Goal: Information Seeking & Learning: Check status

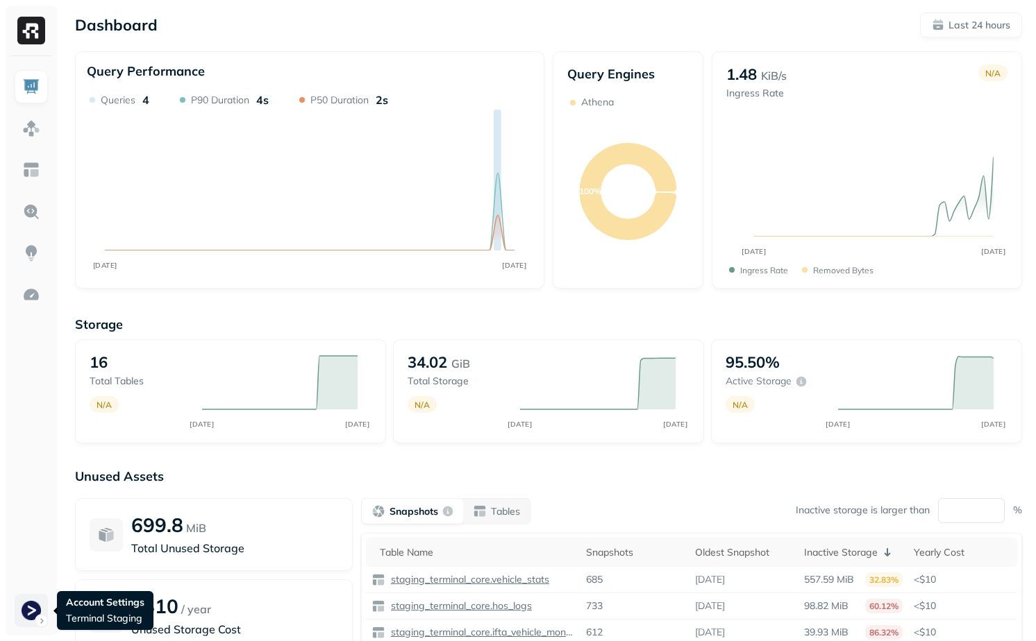
click at [29, 614] on html "Dashboard Last 24 hours Query Performance AUG [DATE] Queries 4 P90 Duration 4s …" at bounding box center [518, 386] width 1036 height 772
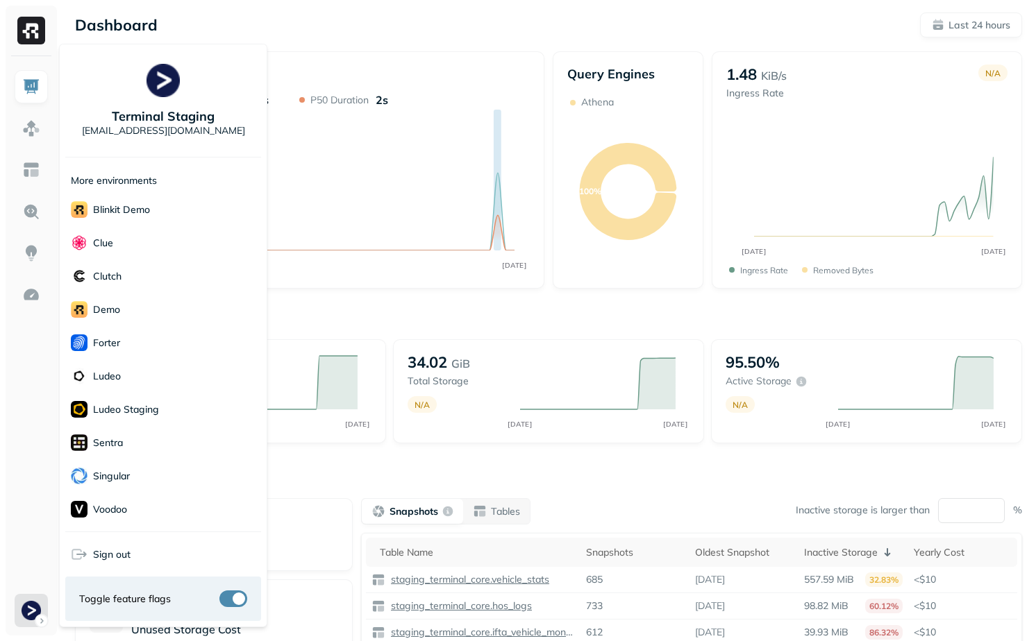
click at [25, 535] on html "Dashboard Last 24 hours Query Performance AUG [DATE] Queries 4 P90 Duration 4s …" at bounding box center [518, 386] width 1036 height 772
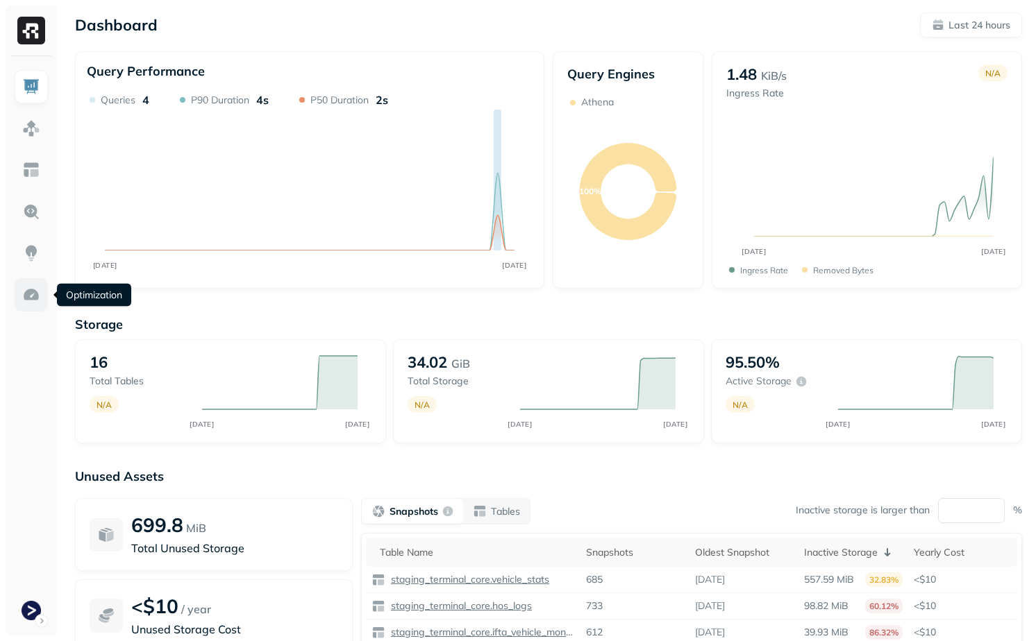
click at [33, 289] on img at bounding box center [31, 295] width 18 height 18
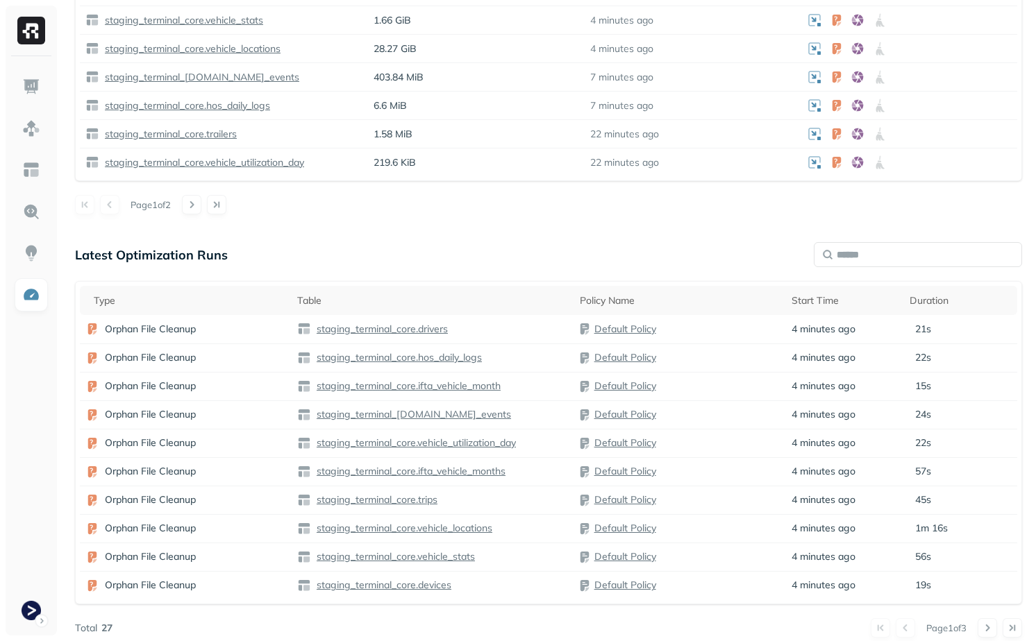
scroll to position [633, 0]
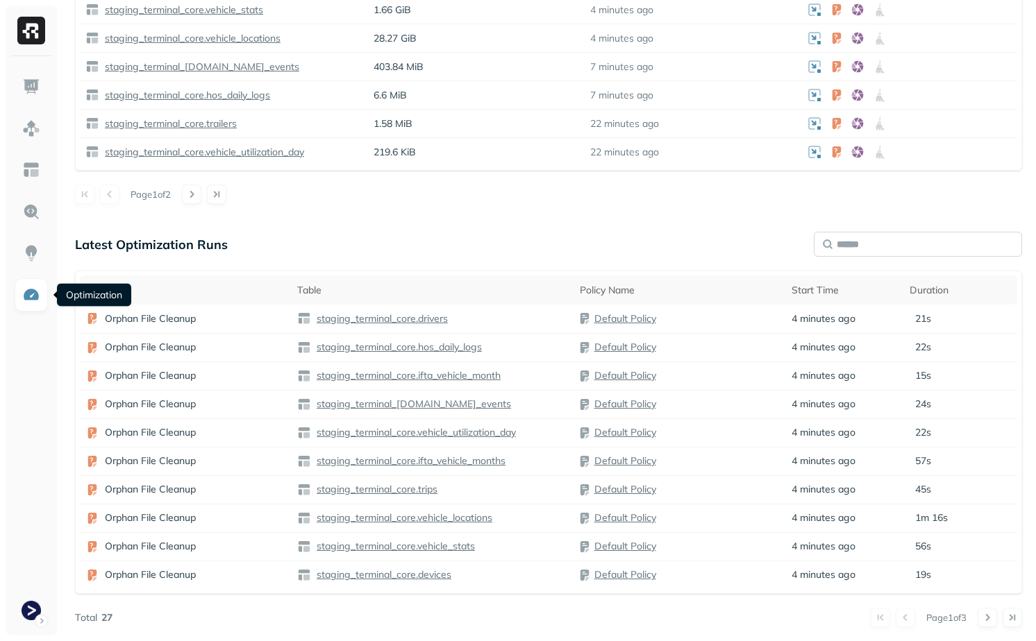
click at [897, 253] on input "text" at bounding box center [917, 244] width 208 height 25
paste input "**********"
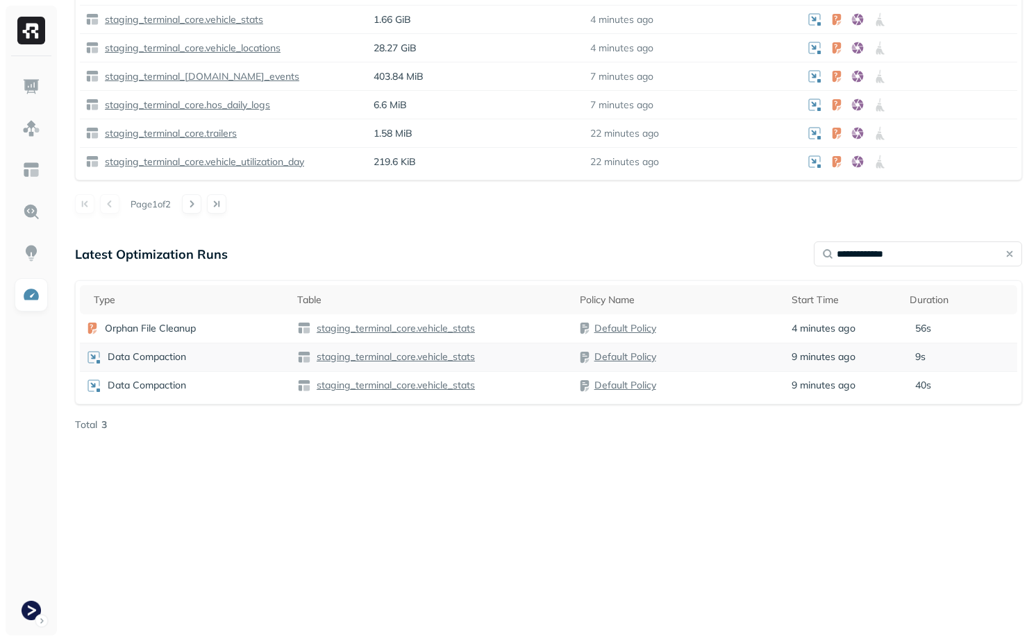
type input "**********"
click at [629, 234] on div "Optimization New Policy Optimizers 1 POLICIES Data Compaction 16 Tables ( 100% …" at bounding box center [548, 9] width 974 height 1265
click at [244, 365] on div "Data Compaction" at bounding box center [185, 357] width 201 height 17
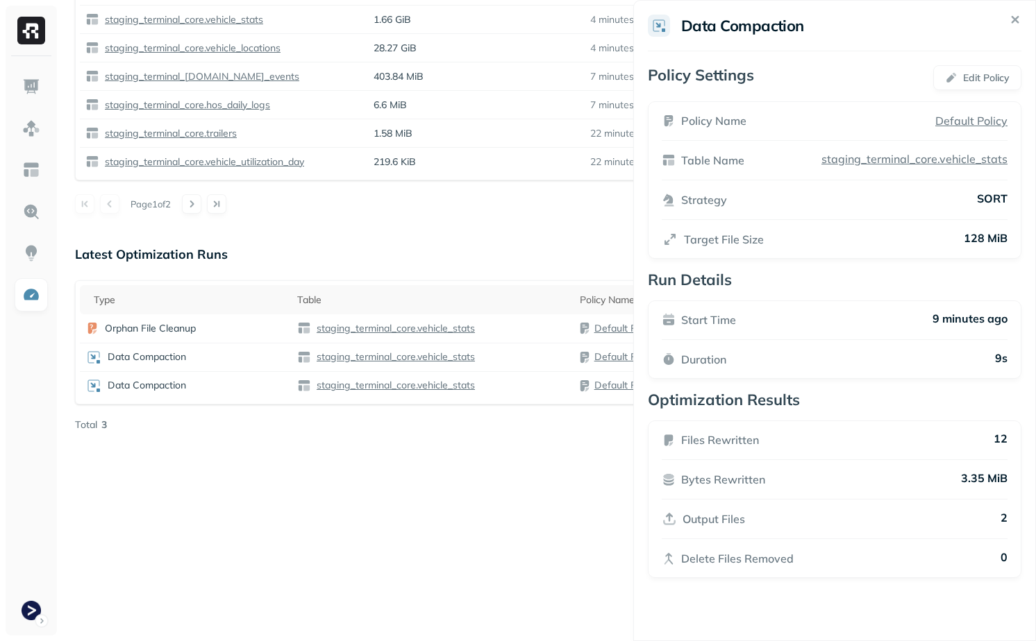
click at [391, 487] on html "Optimization New Policy Optimizers 1 POLICIES Data Compaction 16 Tables ( 100% …" at bounding box center [518, 9] width 1036 height 1265
click at [230, 379] on div "Data Compaction" at bounding box center [185, 386] width 201 height 17
click at [342, 509] on html "Optimization New Policy Optimizers 1 POLICIES Data Compaction 16 Tables ( 100% …" at bounding box center [518, 9] width 1036 height 1265
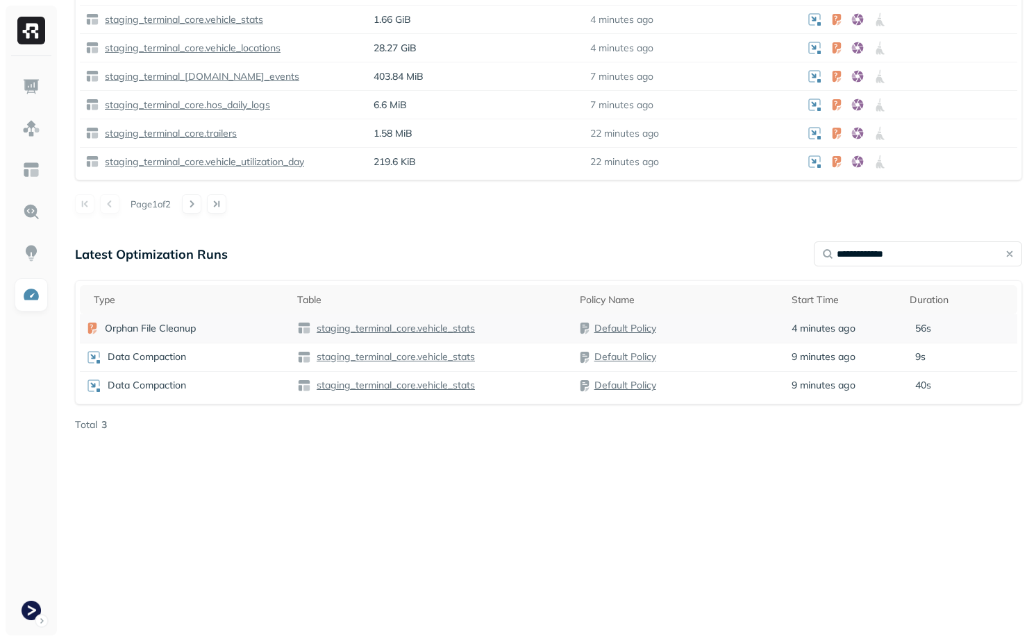
click at [516, 330] on div "staging_terminal_core.vehicle_stats" at bounding box center [432, 328] width 271 height 14
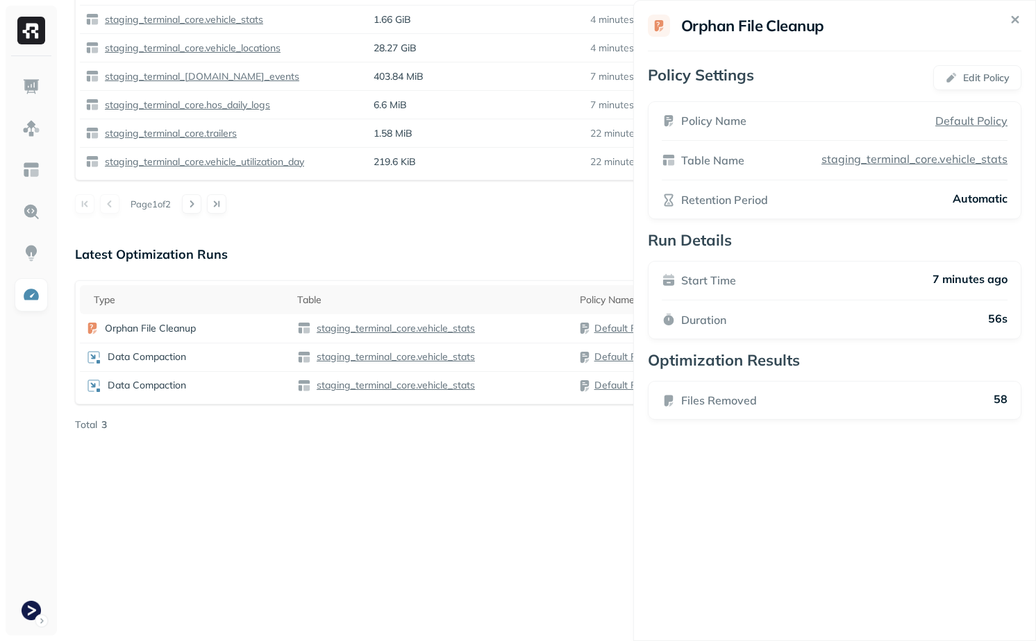
click at [341, 262] on html "Optimization New Policy Optimizers 1 POLICIES Data Compaction 16 Tables ( 100% …" at bounding box center [518, 9] width 1036 height 1265
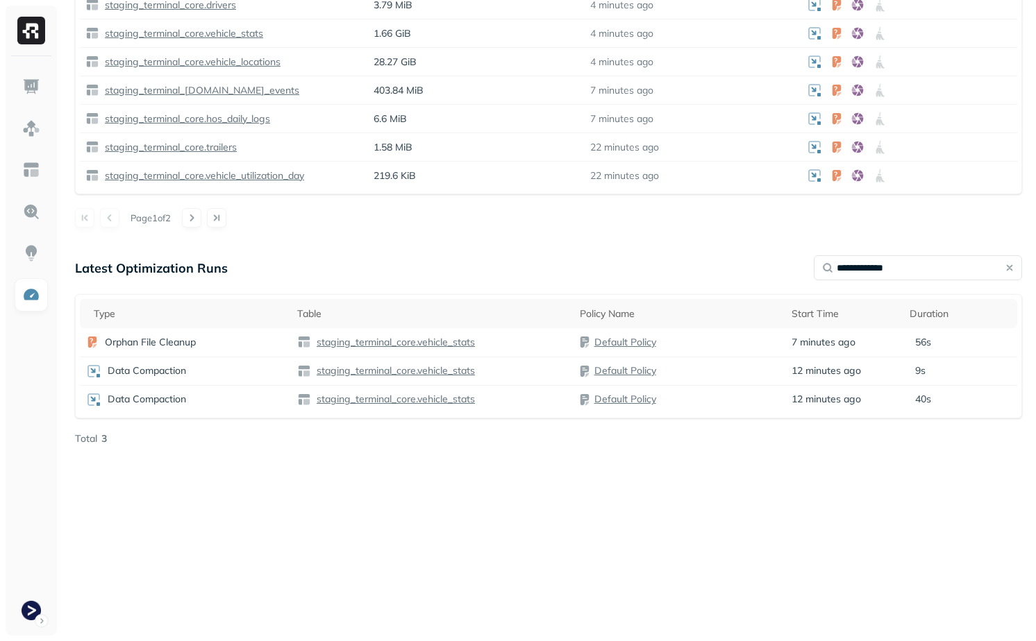
scroll to position [601, 0]
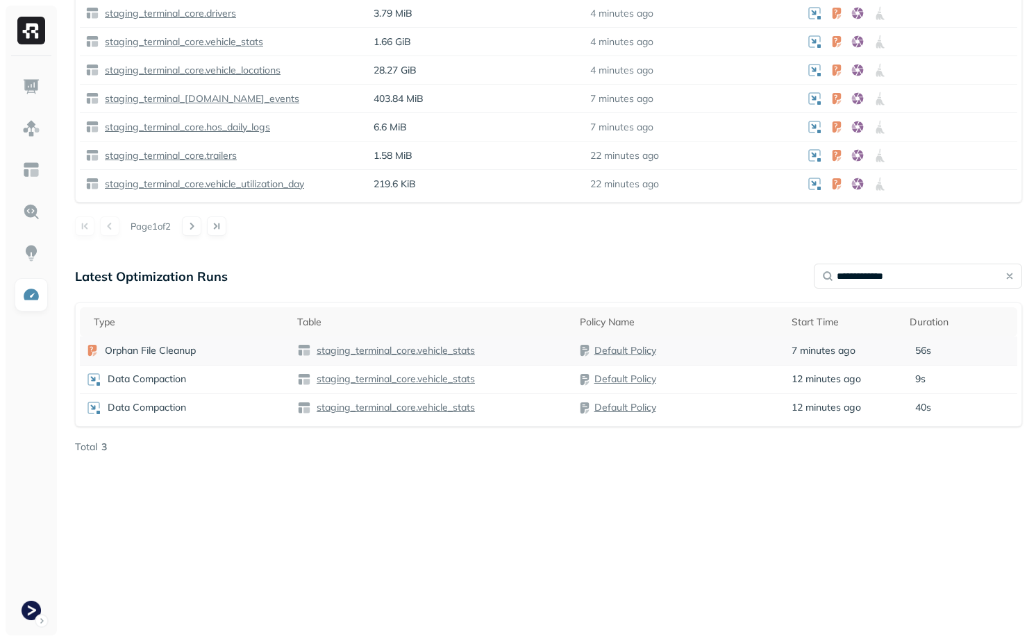
click at [376, 349] on p "staging_terminal_core.vehicle_stats" at bounding box center [394, 350] width 161 height 13
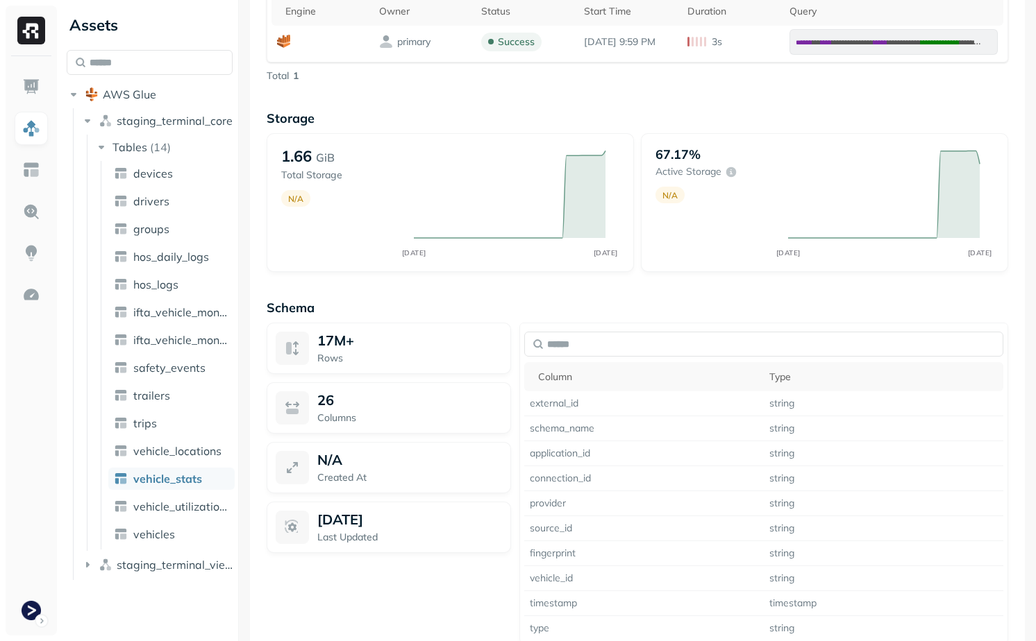
scroll to position [911, 0]
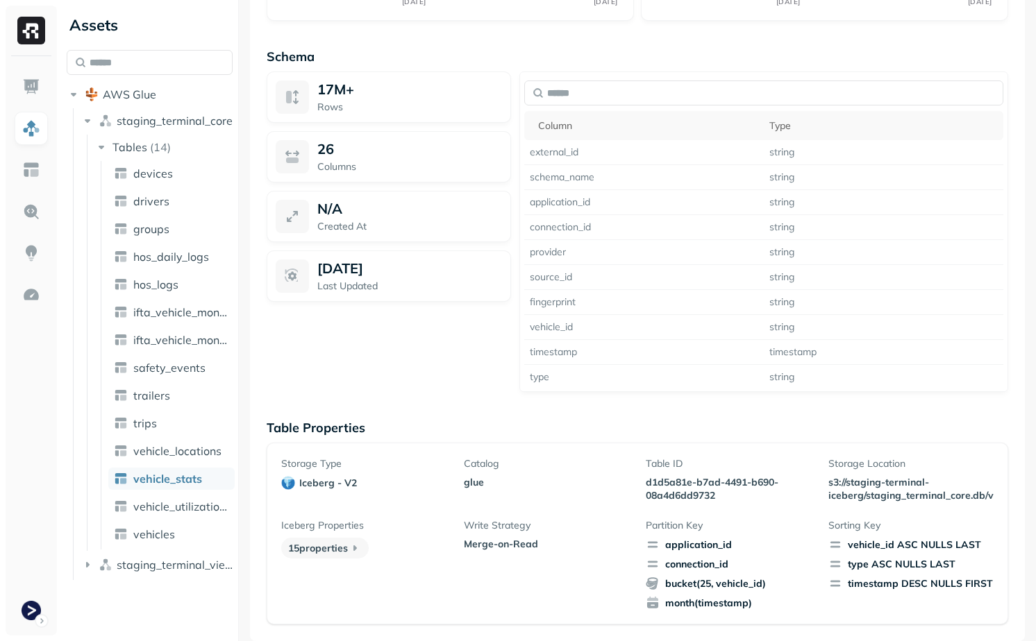
click at [680, 605] on span "month(timestamp)" at bounding box center [727, 603] width 165 height 14
drag, startPoint x: 680, startPoint y: 605, endPoint x: 757, endPoint y: 605, distance: 77.0
click at [757, 605] on span "month(timestamp)" at bounding box center [727, 603] width 165 height 14
drag, startPoint x: 757, startPoint y: 605, endPoint x: 695, endPoint y: 530, distance: 97.1
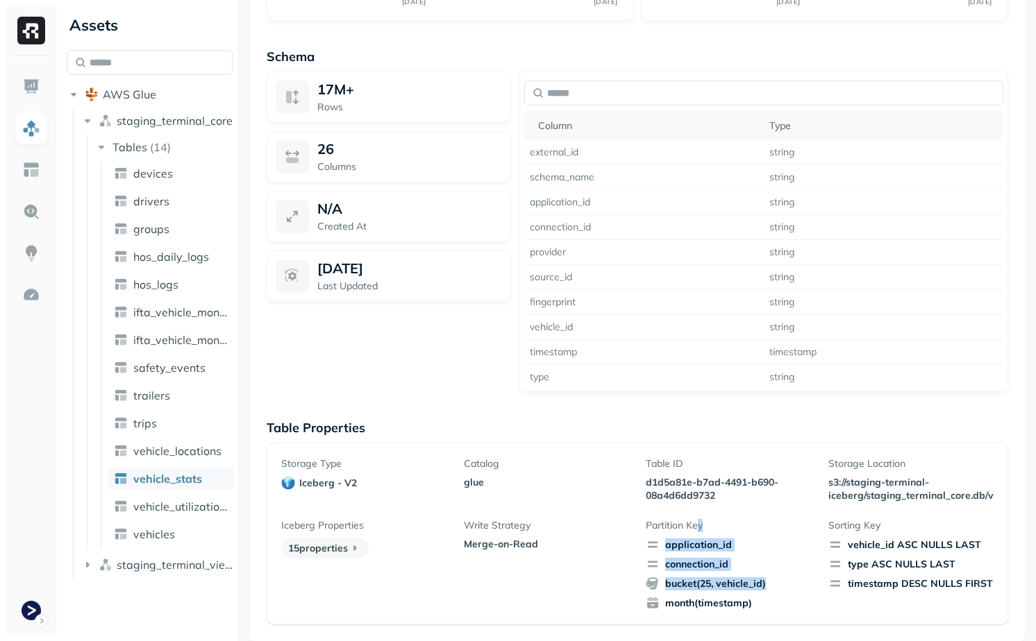
click at [695, 530] on div "Partition Key application_id connection_id bucket(25, vehicle_id) month(timesta…" at bounding box center [727, 564] width 165 height 91
click at [711, 547] on span "application_id" at bounding box center [727, 545] width 165 height 14
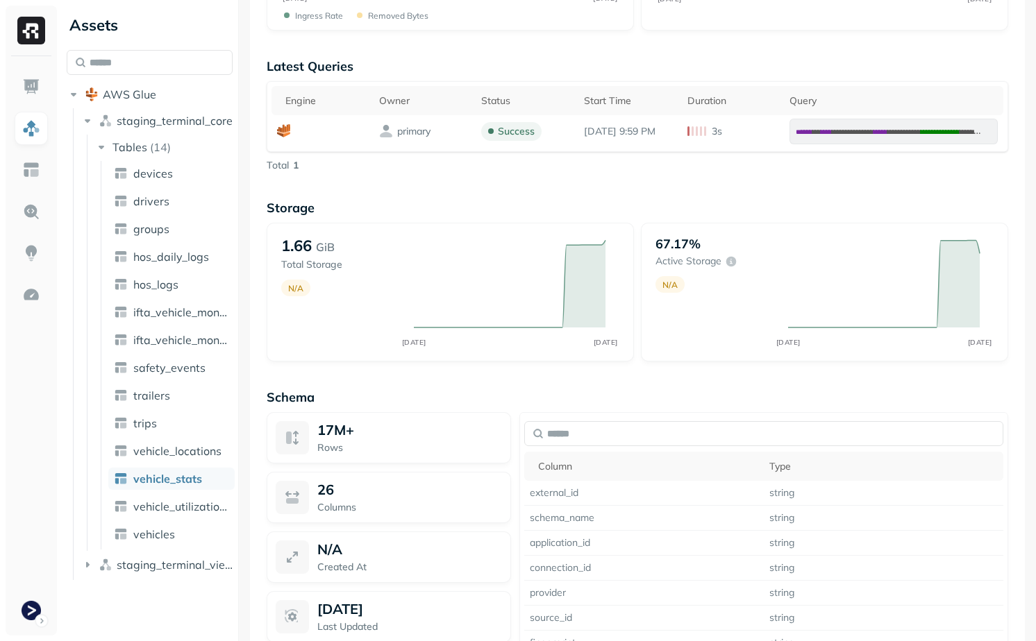
scroll to position [0, 0]
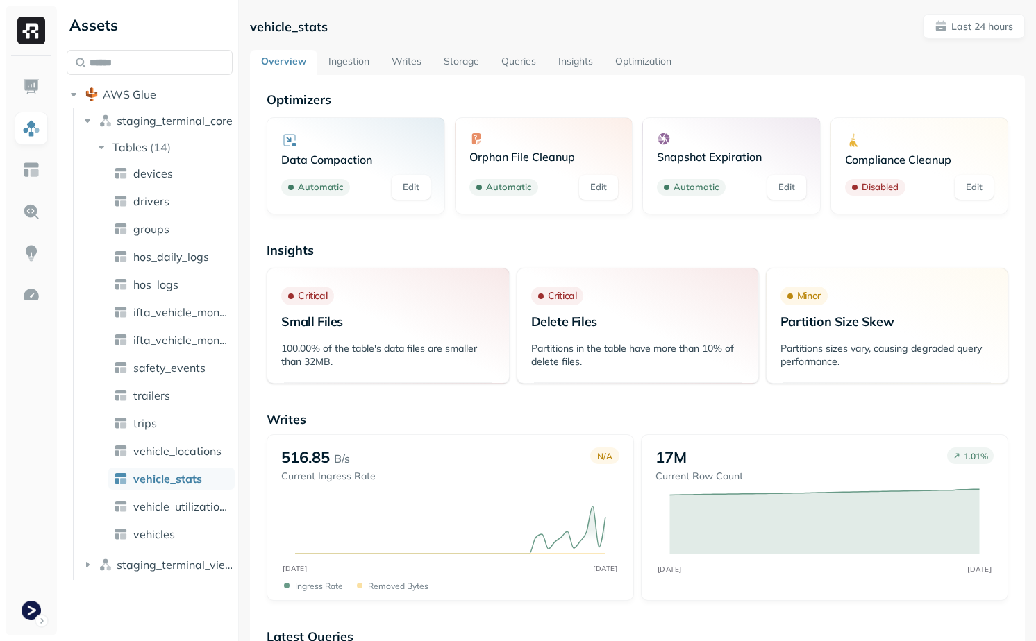
click at [355, 60] on link "Ingestion" at bounding box center [348, 62] width 63 height 25
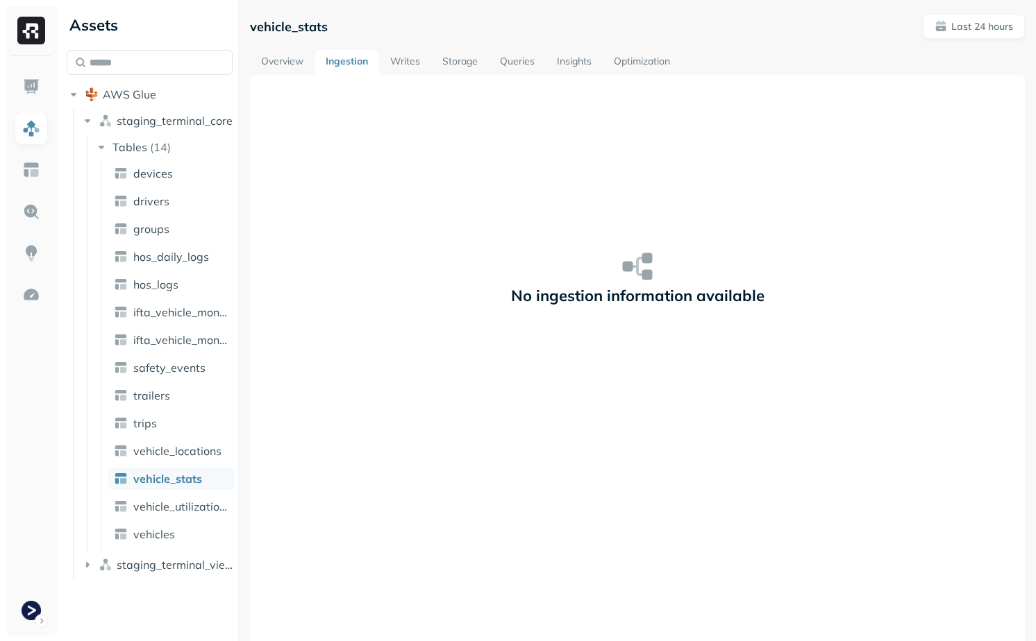
click at [404, 81] on div "No ingestion information available" at bounding box center [637, 395] width 775 height 641
click at [404, 62] on link "Writes" at bounding box center [405, 62] width 52 height 25
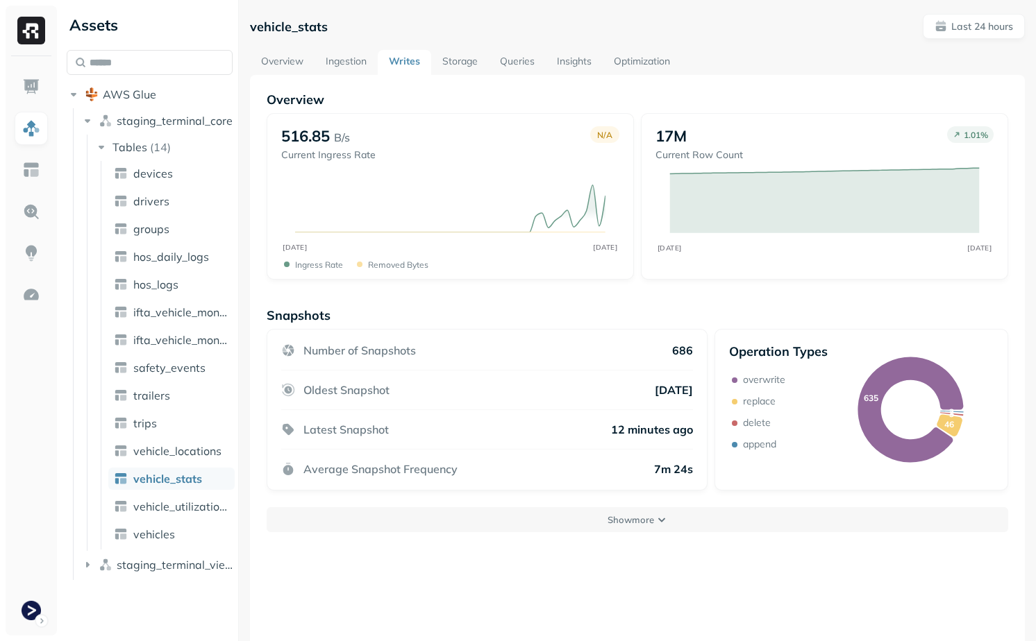
click at [459, 62] on link "Storage" at bounding box center [460, 62] width 58 height 25
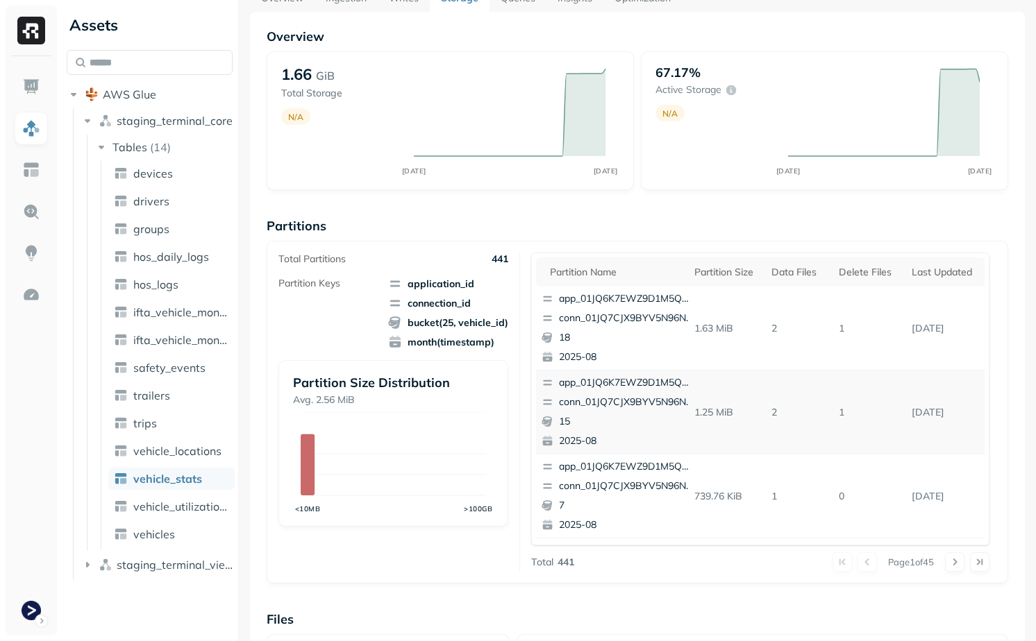
scroll to position [208, 0]
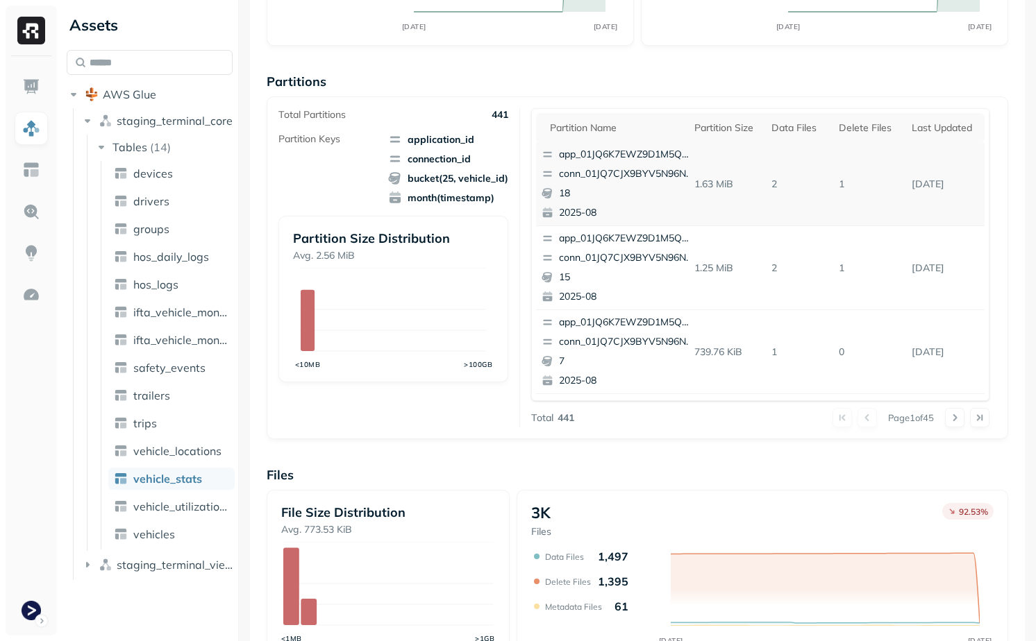
click at [945, 152] on td "[DATE]" at bounding box center [945, 184] width 78 height 84
click at [945, 138] on th "Last updated" at bounding box center [945, 127] width 78 height 29
click at [945, 138] on th "Last updated" at bounding box center [939, 127] width 92 height 29
click at [943, 130] on div "Last updated" at bounding box center [938, 127] width 81 height 17
click at [940, 178] on p "[DATE]" at bounding box center [945, 184] width 78 height 24
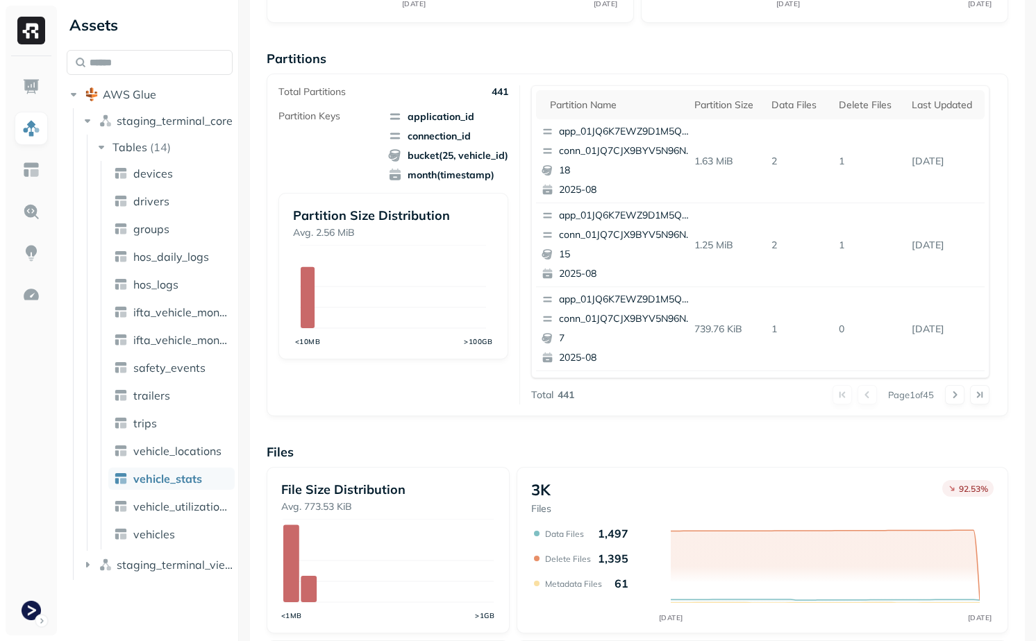
scroll to position [230, 0]
click at [720, 162] on p "1.63 MiB" at bounding box center [727, 162] width 78 height 24
click at [725, 185] on td "1.63 MiB" at bounding box center [727, 162] width 78 height 84
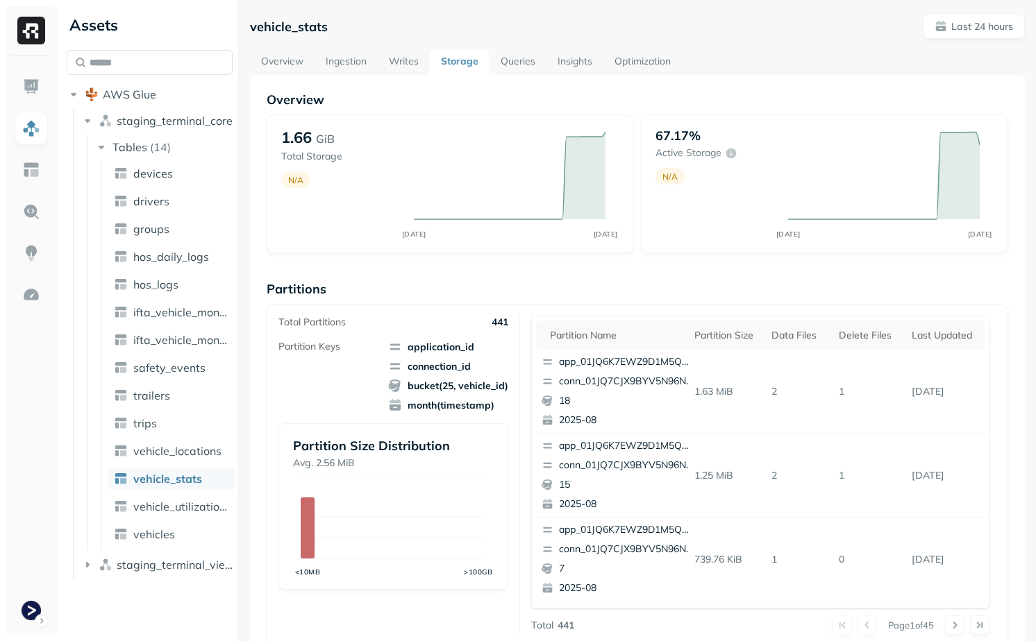
click at [284, 60] on link "Overview" at bounding box center [282, 62] width 65 height 25
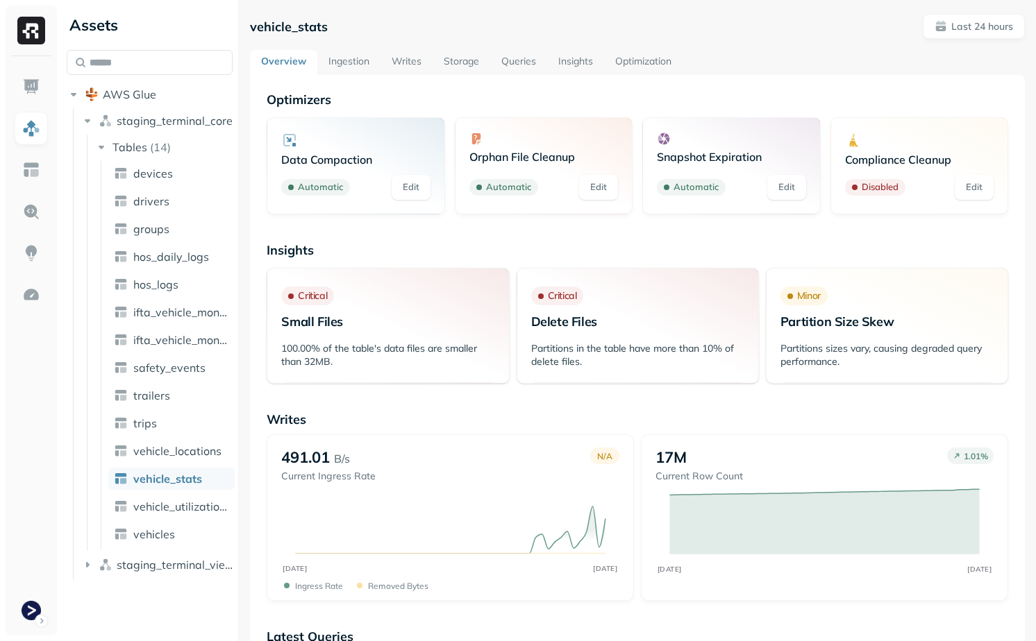
click at [146, 76] on div "AWS Glue staging_terminal_core Tables ( 14 ) devices drivers groups hos_daily_l…" at bounding box center [150, 315] width 166 height 530
click at [146, 71] on input "text" at bounding box center [150, 62] width 166 height 25
paste input "**********"
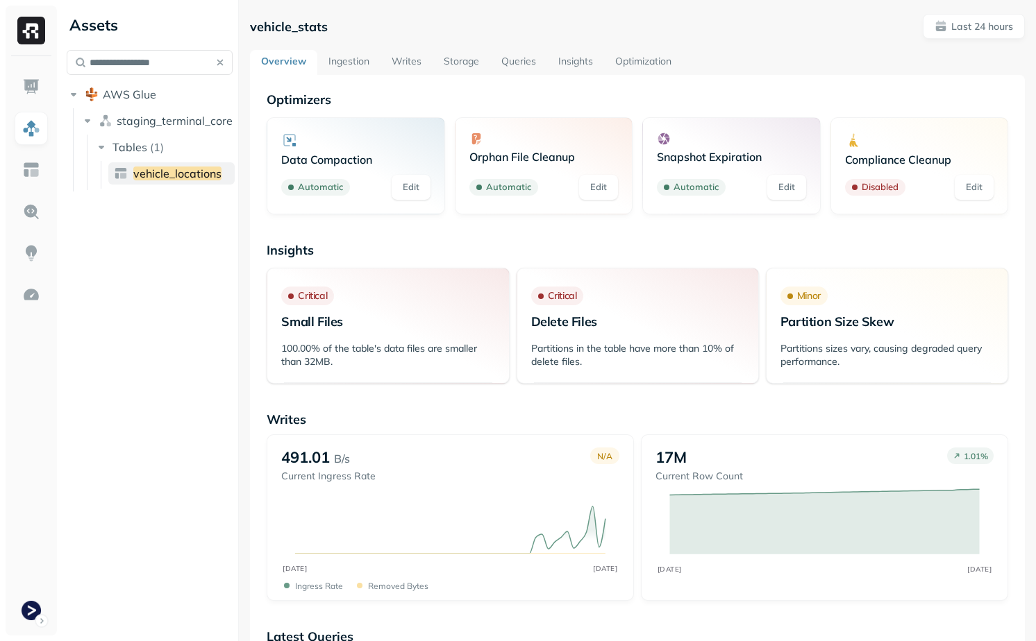
type input "**********"
click at [152, 170] on span "vehicle_locations" at bounding box center [177, 174] width 88 height 14
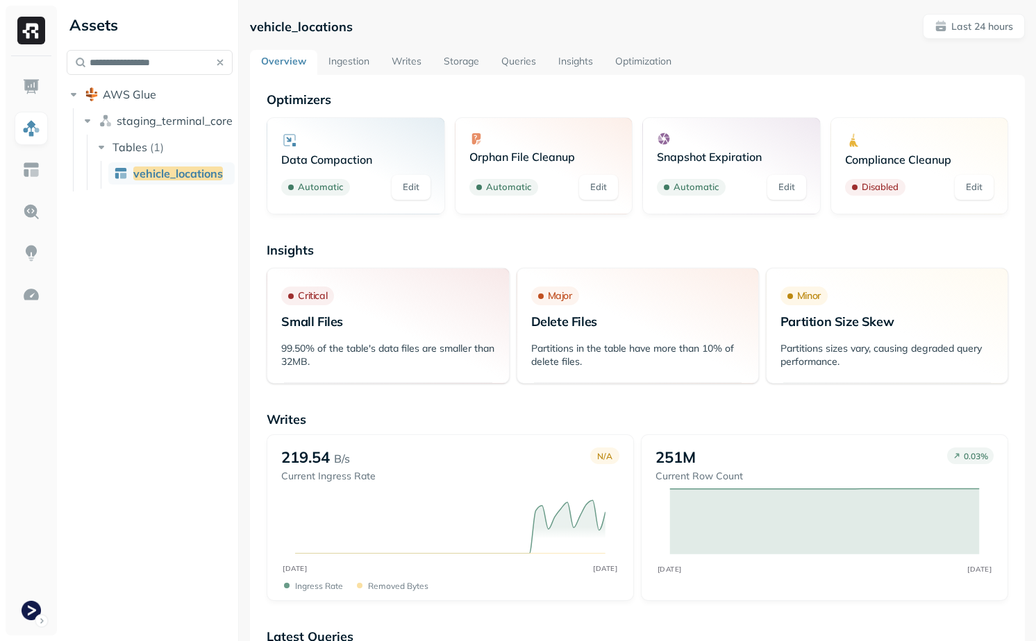
click at [458, 64] on link "Storage" at bounding box center [461, 62] width 58 height 25
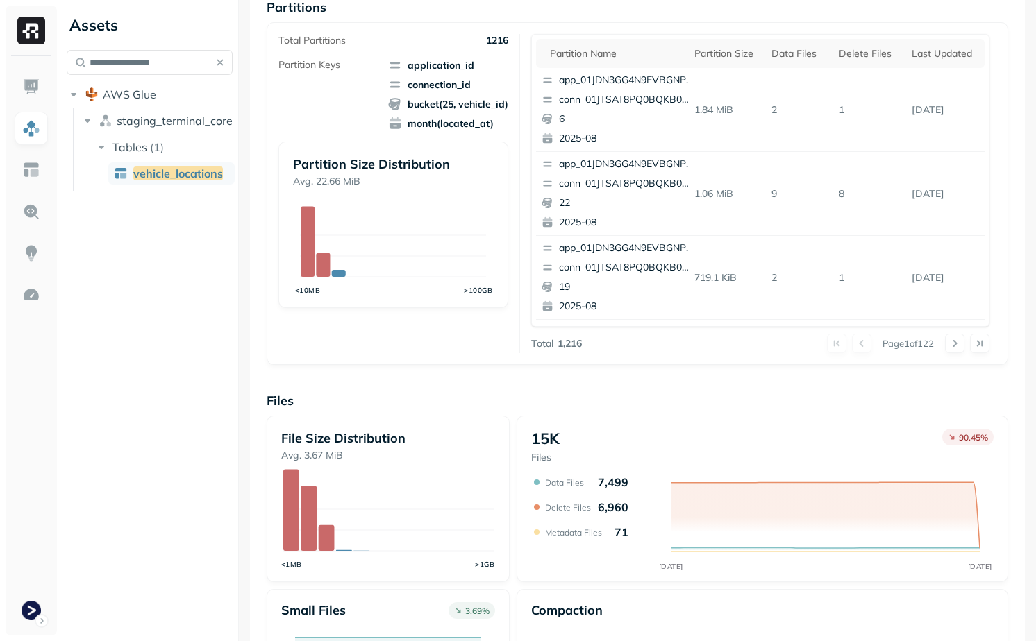
scroll to position [276, 0]
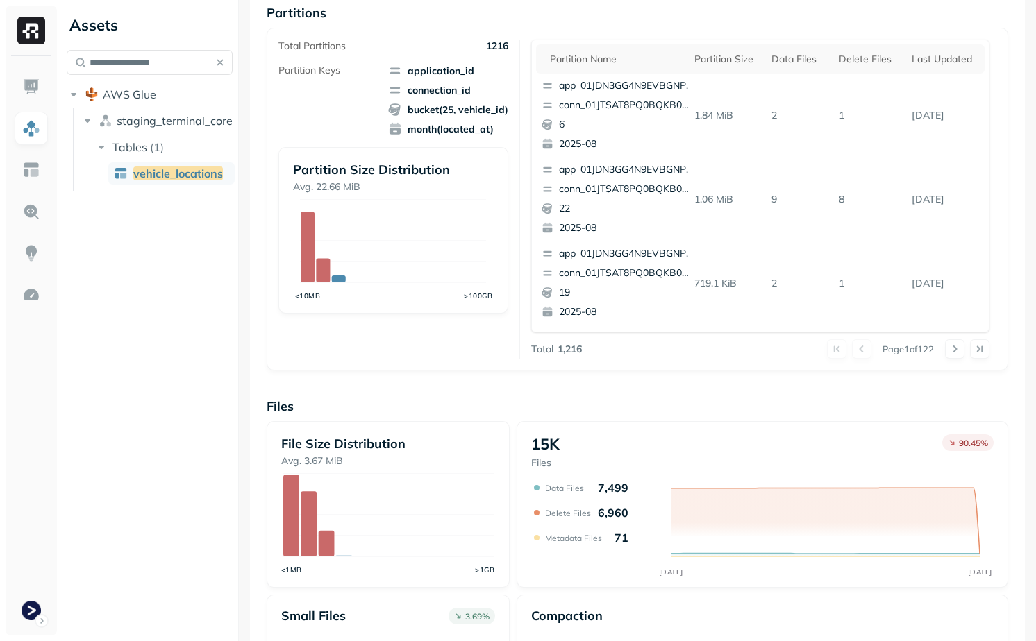
click at [965, 350] on div at bounding box center [967, 348] width 44 height 19
click at [961, 350] on button at bounding box center [954, 348] width 19 height 19
click at [940, 65] on div "Last updated" at bounding box center [944, 59] width 67 height 13
click at [940, 65] on div "Last updated" at bounding box center [938, 59] width 81 height 17
click at [940, 62] on div "Last updated" at bounding box center [938, 59] width 81 height 17
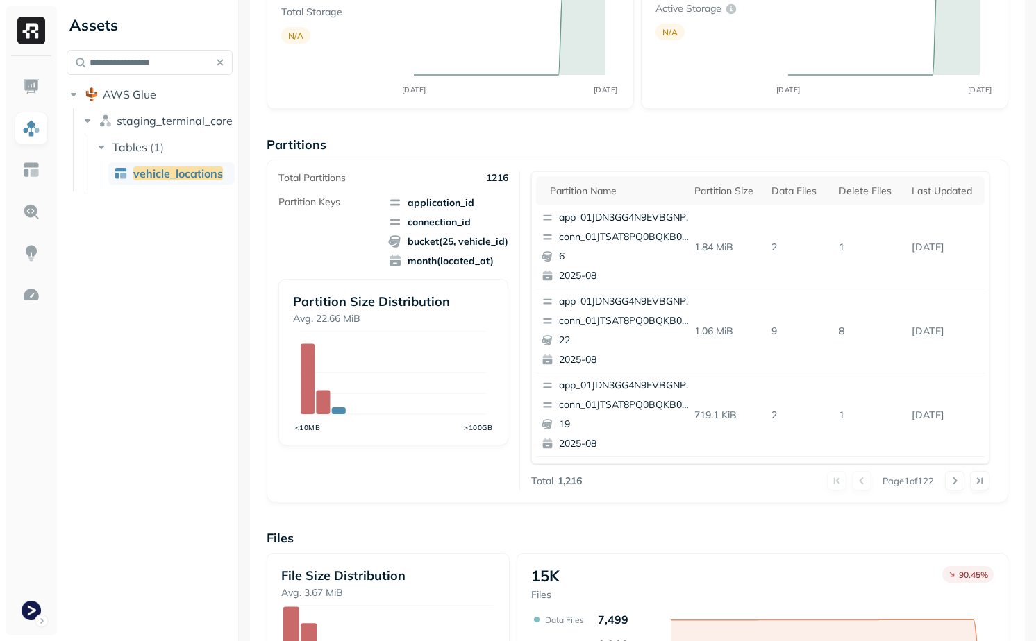
scroll to position [0, 0]
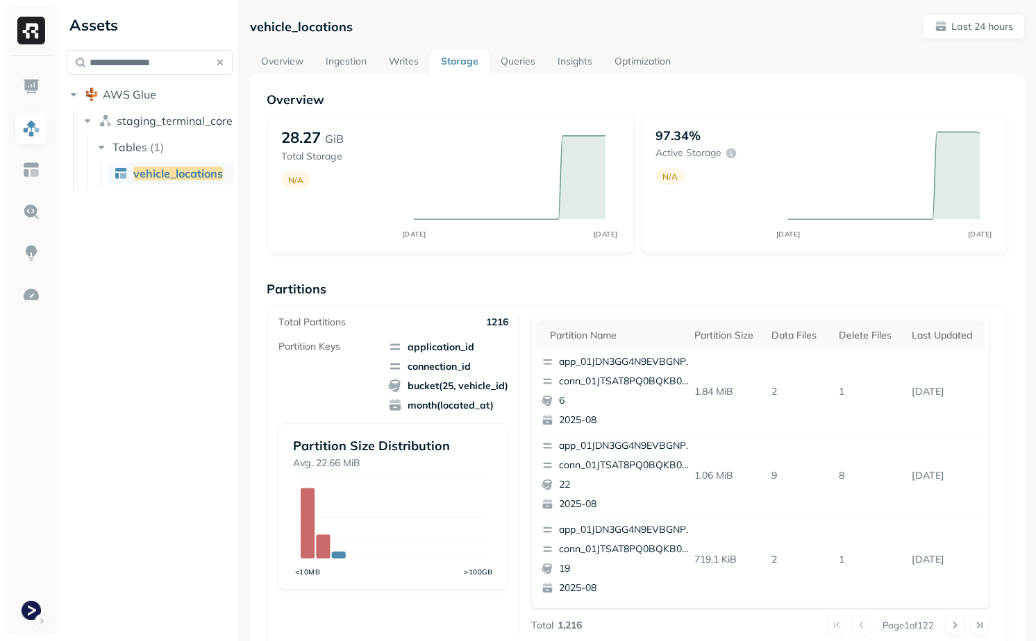
click at [520, 47] on div "vehicle_locations Last 24 hours Overview Ingestion Writes Storage Queries Insig…" at bounding box center [637, 537] width 775 height 1047
click at [520, 63] on link "Queries" at bounding box center [517, 62] width 57 height 25
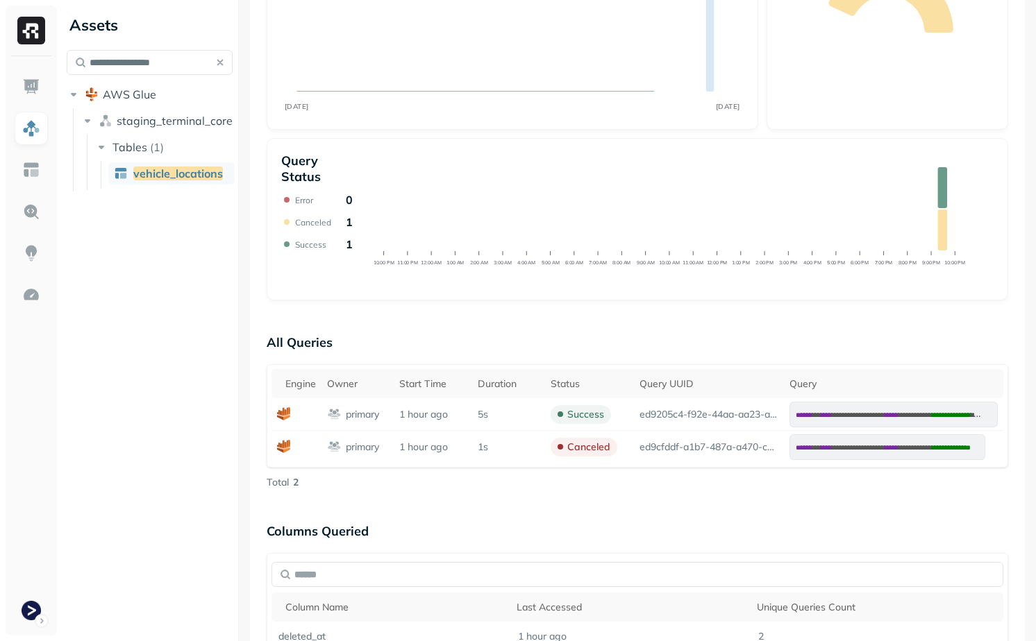
scroll to position [242, 0]
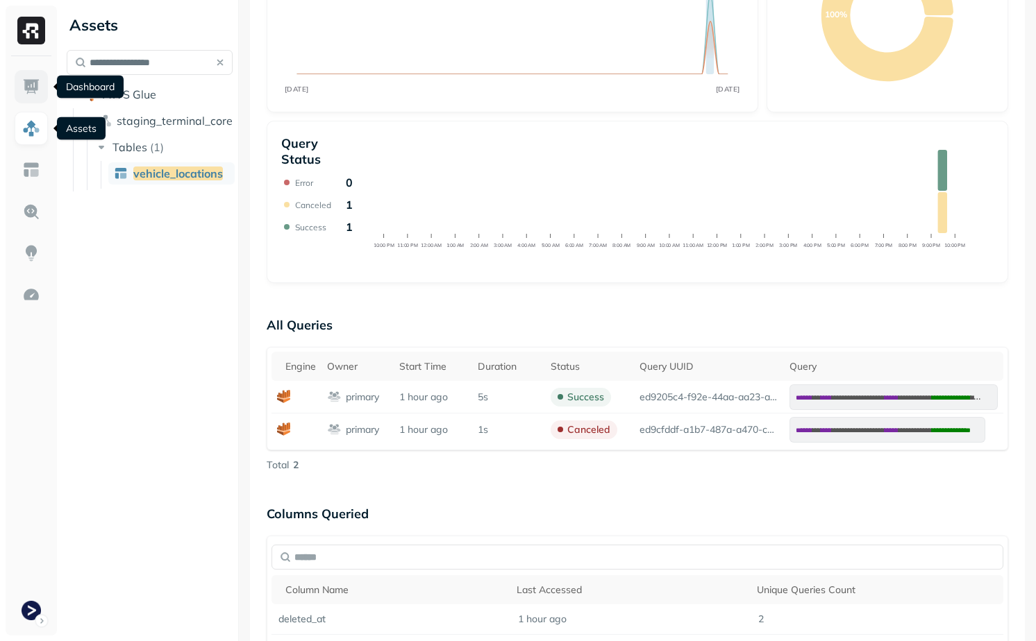
click at [31, 96] on link at bounding box center [31, 86] width 33 height 33
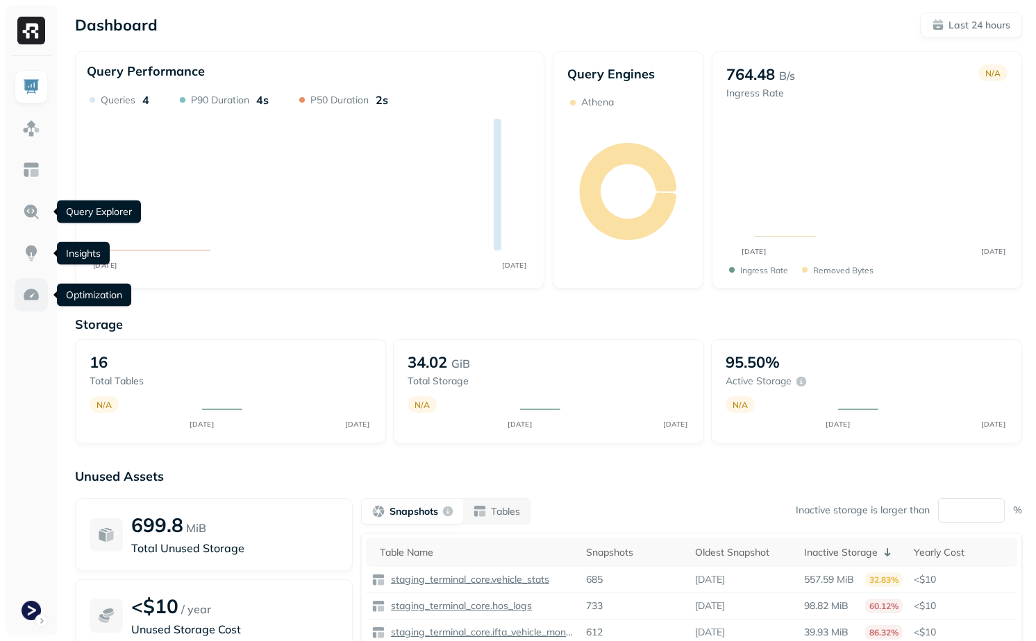
click at [39, 301] on img at bounding box center [31, 295] width 18 height 18
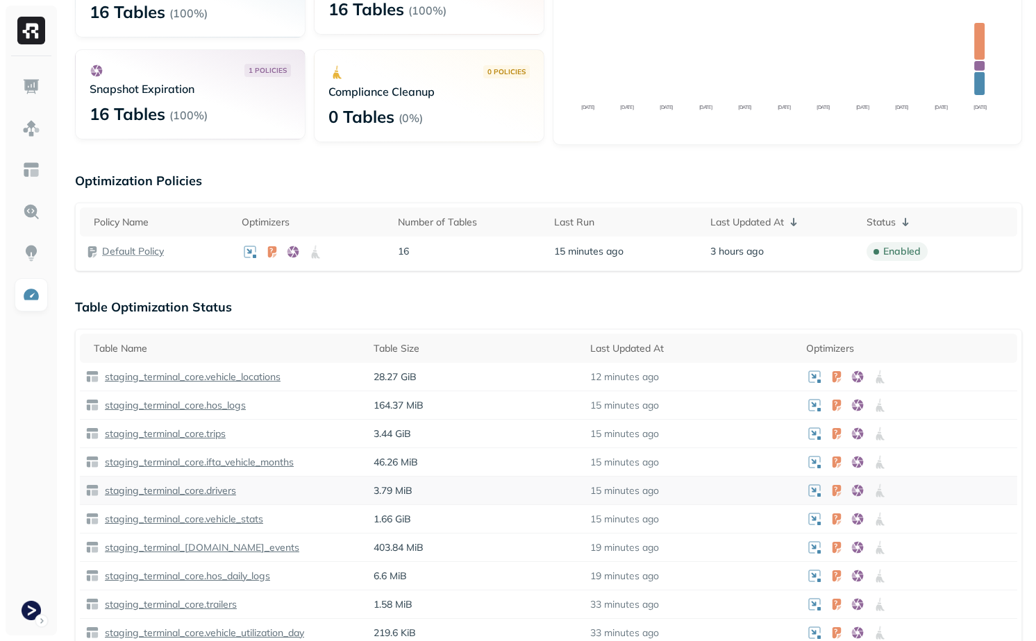
scroll to position [633, 0]
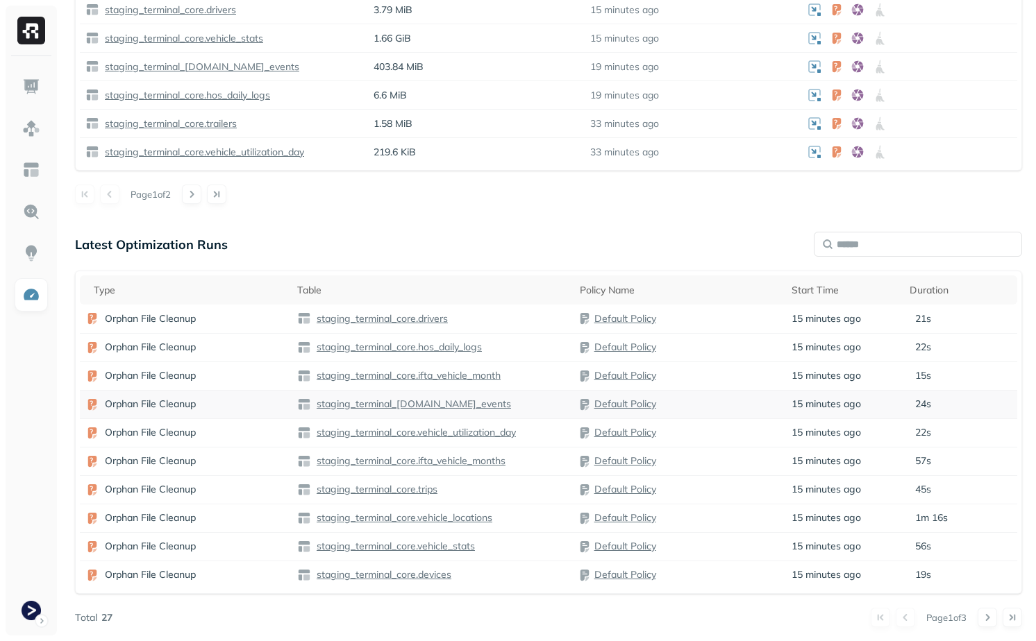
click at [203, 413] on td "Orphan File Cleanup" at bounding box center [186, 404] width 212 height 28
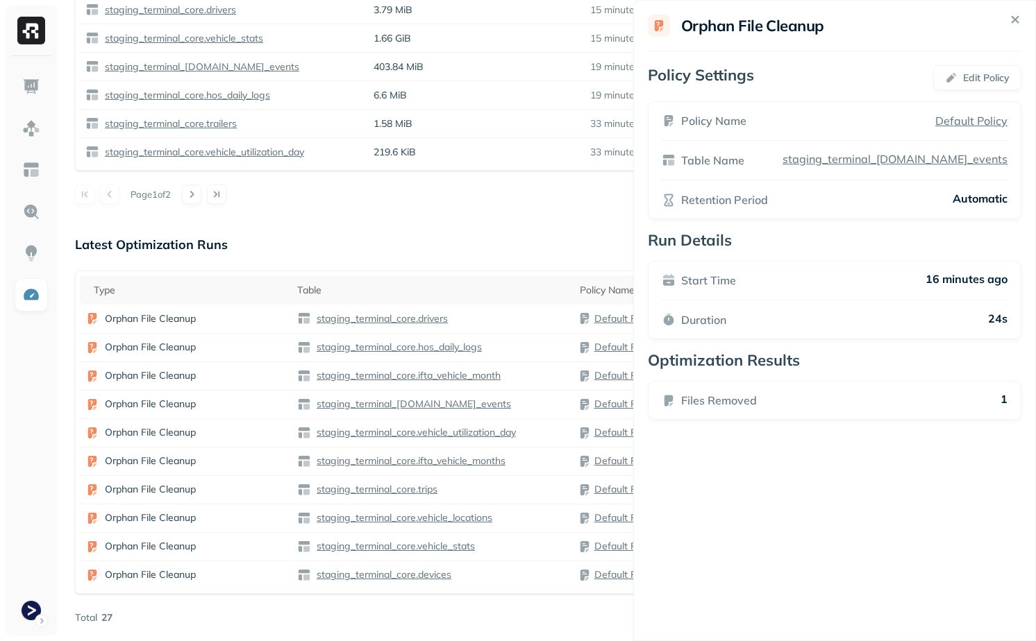
click at [298, 505] on html "Optimization New Policy Optimizers 1 POLICIES Data Compaction 16 Tables ( 100% …" at bounding box center [518, 4] width 1036 height 1274
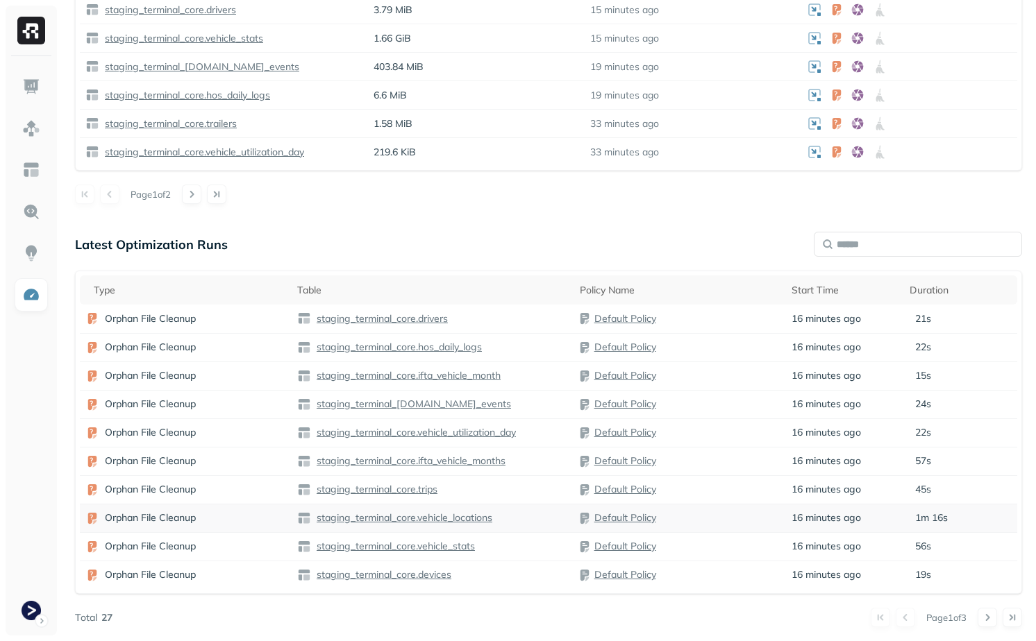
click at [296, 519] on td "staging_terminal_core.vehicle_locations" at bounding box center [432, 518] width 282 height 28
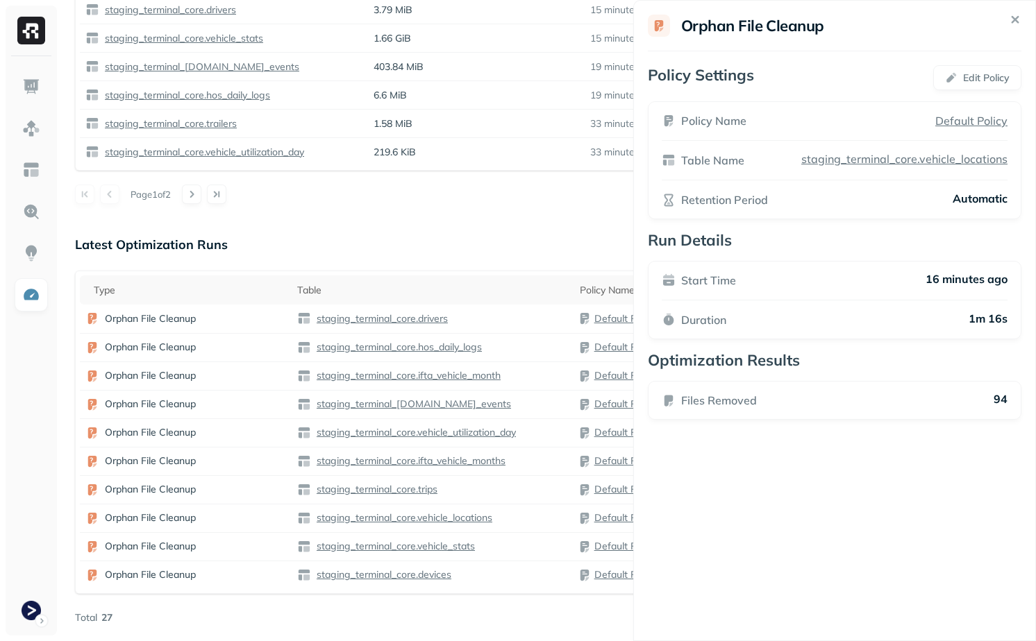
click at [509, 255] on html "Optimization New Policy Optimizers 1 POLICIES Data Compaction 16 Tables ( 100% …" at bounding box center [518, 4] width 1036 height 1274
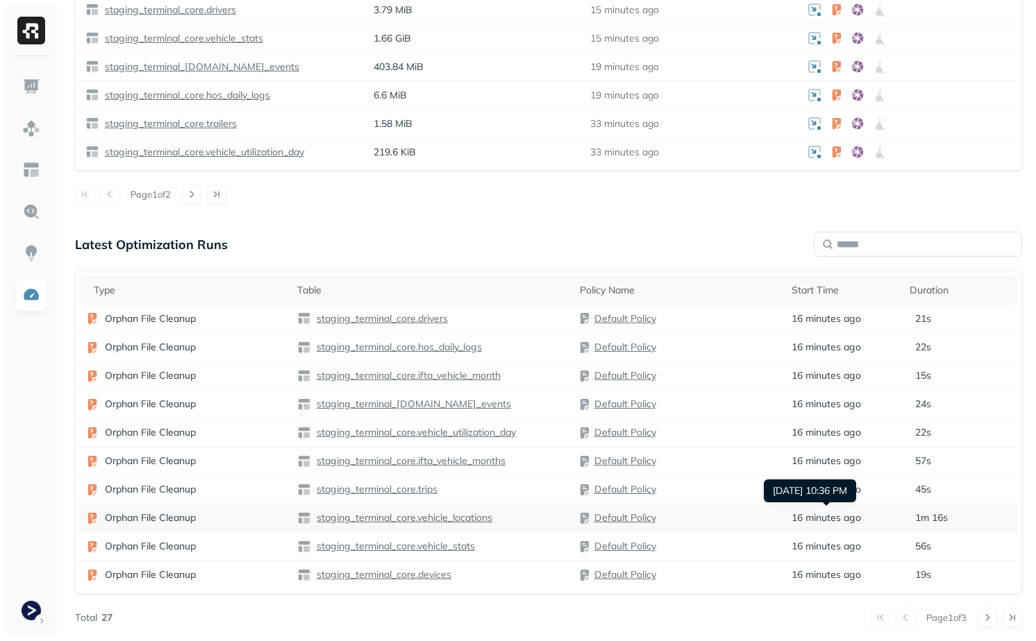
click at [793, 518] on span "16 minutes ago" at bounding box center [825, 518] width 69 height 13
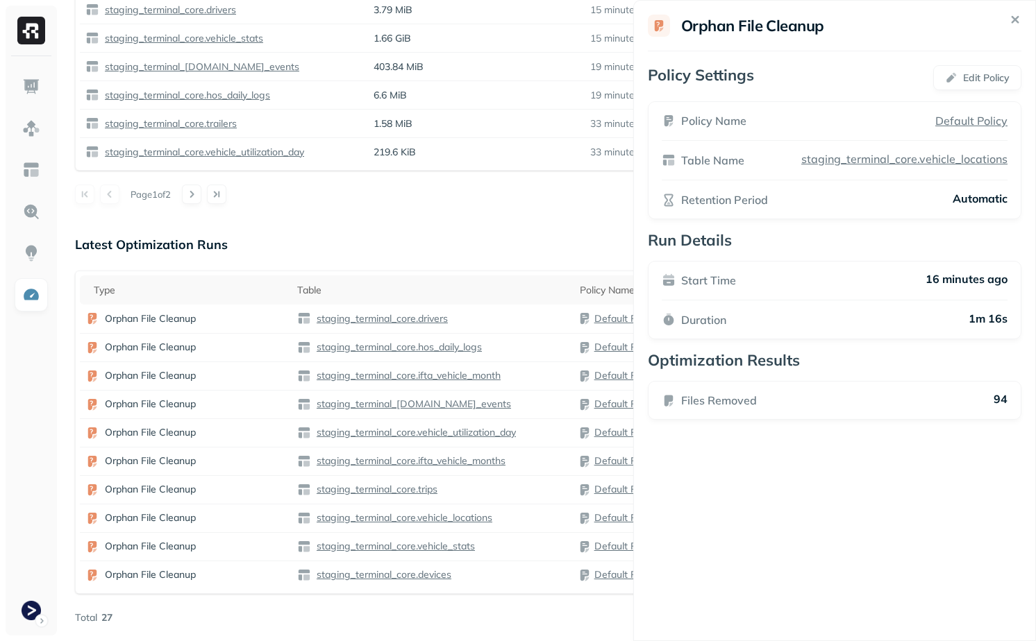
click at [567, 601] on html "Optimization New Policy Optimizers 1 POLICIES Data Compaction 16 Tables ( 100% …" at bounding box center [518, 4] width 1036 height 1274
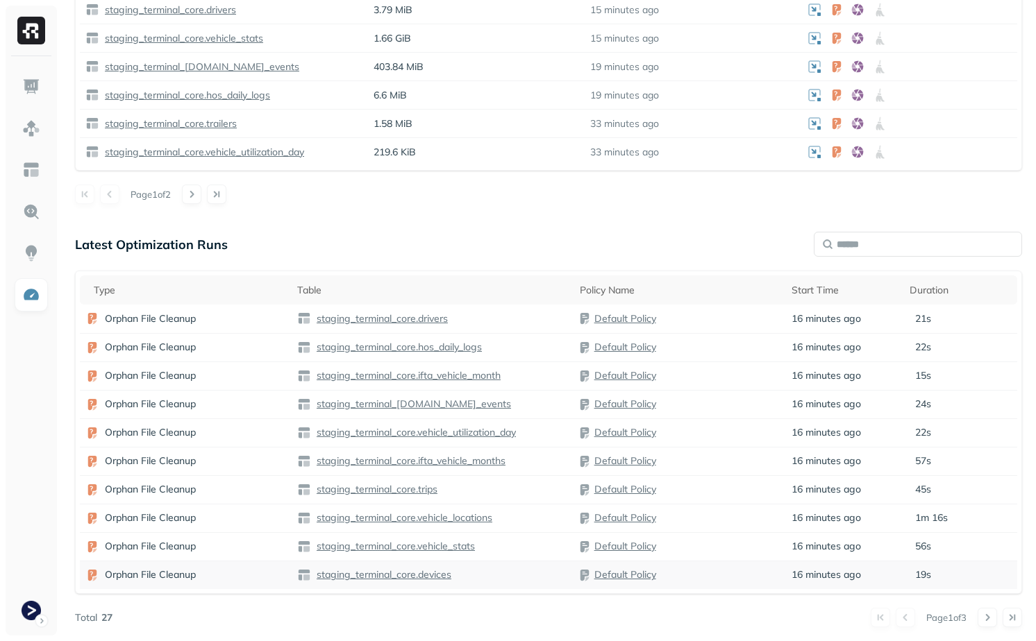
click at [707, 584] on td "Default Policy" at bounding box center [680, 575] width 212 height 28
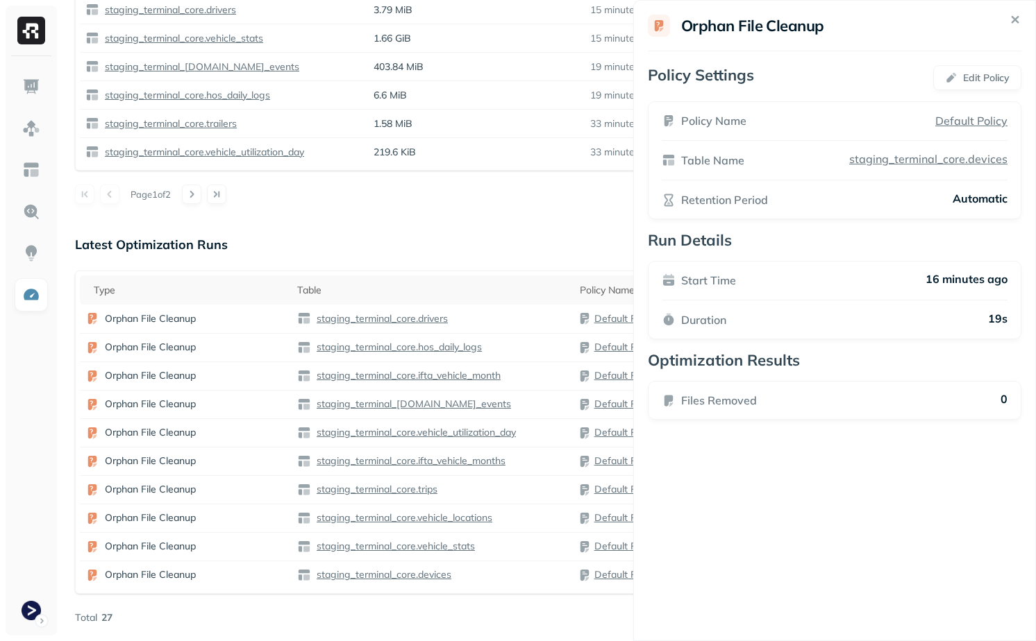
click at [506, 575] on html "Optimization New Policy Optimizers 1 POLICIES Data Compaction 16 Tables ( 100% …" at bounding box center [518, 4] width 1036 height 1274
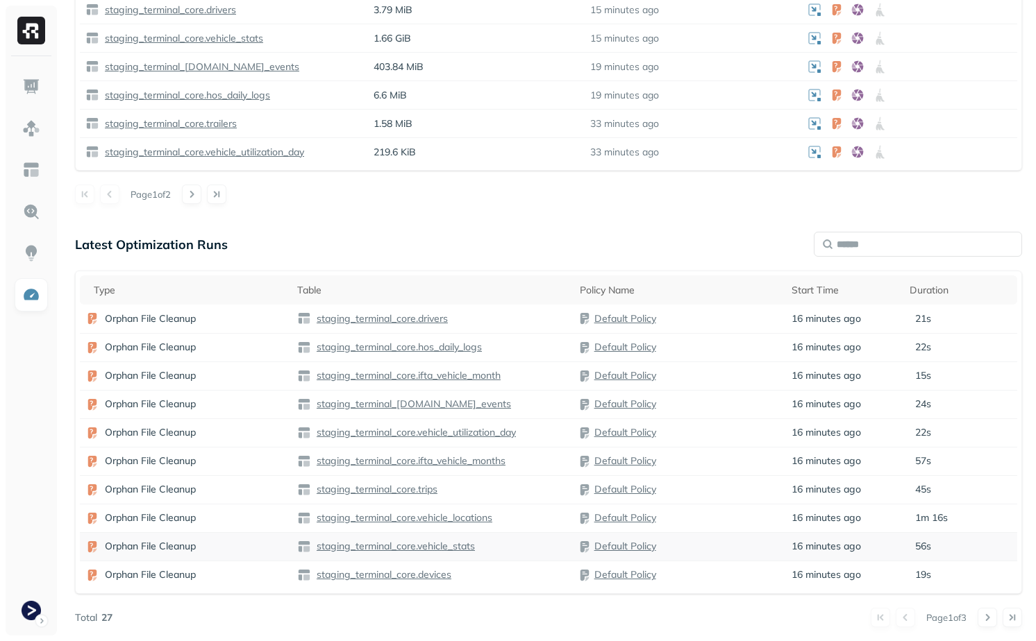
click at [532, 543] on div "staging_terminal_core.vehicle_stats" at bounding box center [432, 547] width 271 height 14
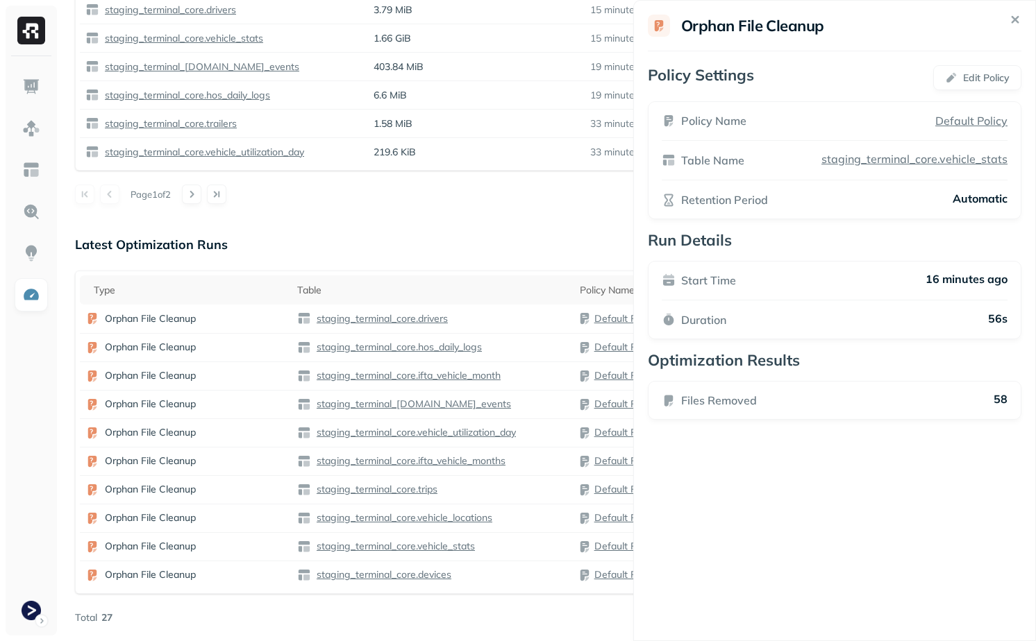
click at [532, 543] on html "Optimization New Policy Optimizers 1 POLICIES Data Compaction 16 Tables ( 100% …" at bounding box center [518, 4] width 1036 height 1274
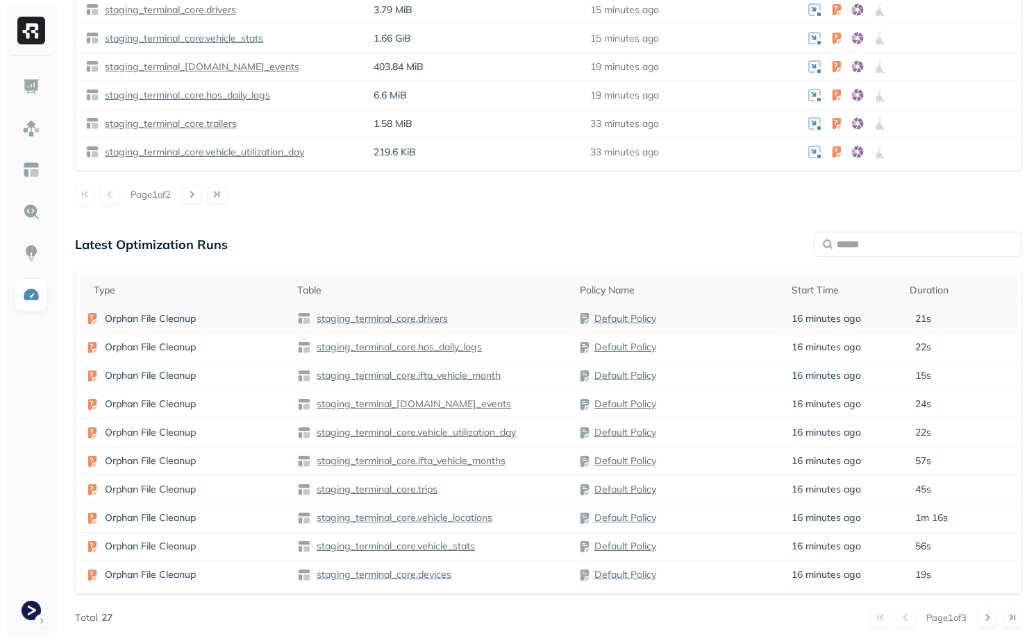
click at [549, 323] on div "staging_terminal_core.drivers" at bounding box center [432, 319] width 271 height 14
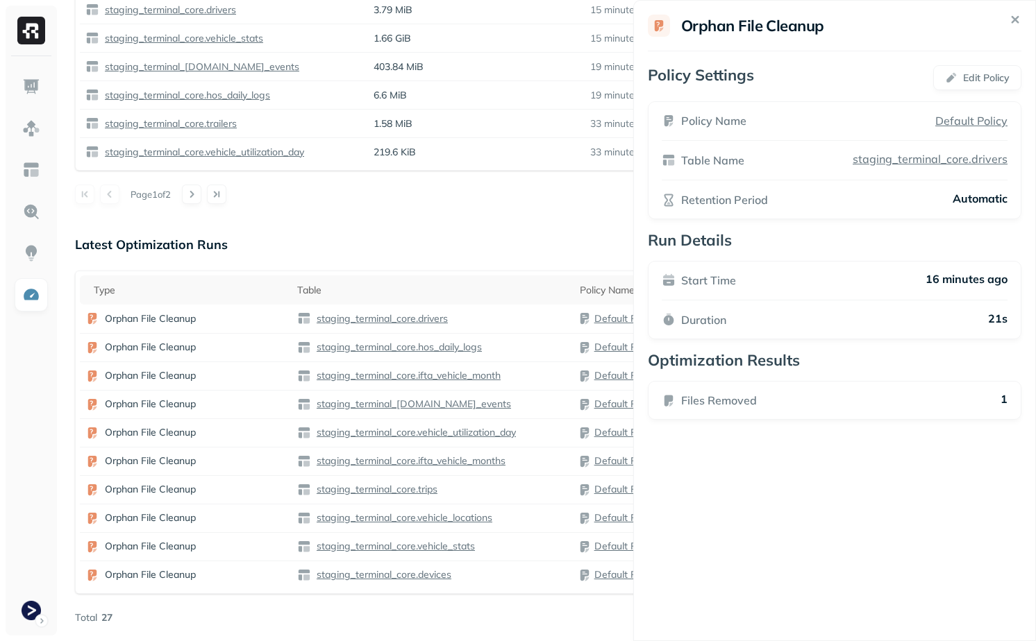
click at [525, 277] on html "Optimization New Policy Optimizers 1 POLICIES Data Compaction 16 Tables ( 100% …" at bounding box center [518, 4] width 1036 height 1274
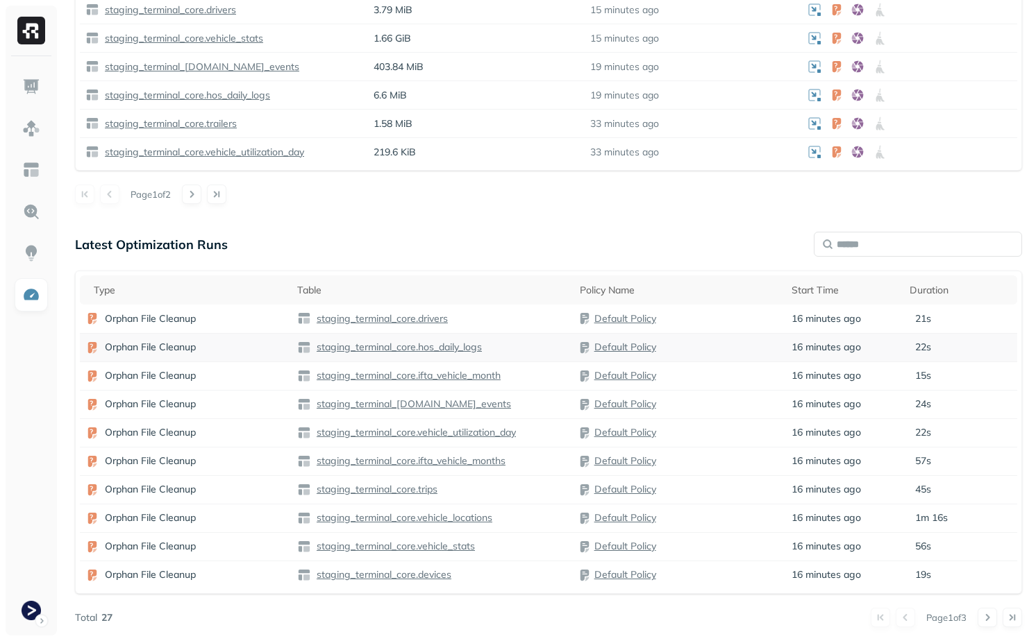
click at [527, 356] on td "staging_terminal_core.hos_daily_logs" at bounding box center [432, 347] width 282 height 28
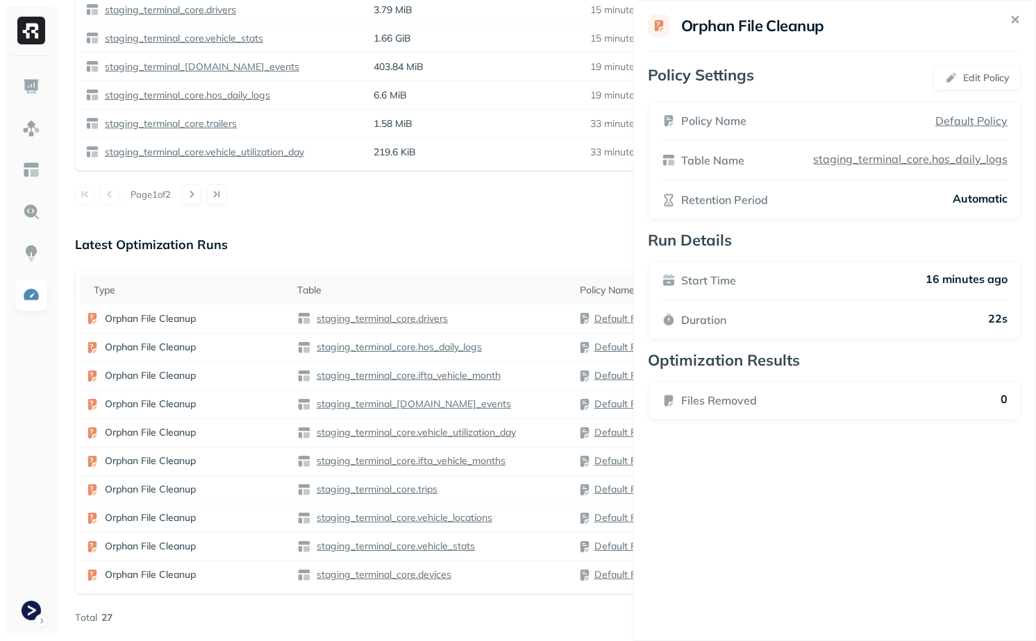
click at [525, 241] on html "Optimization New Policy Optimizers 1 POLICIES Data Compaction 16 Tables ( 100% …" at bounding box center [518, 4] width 1036 height 1274
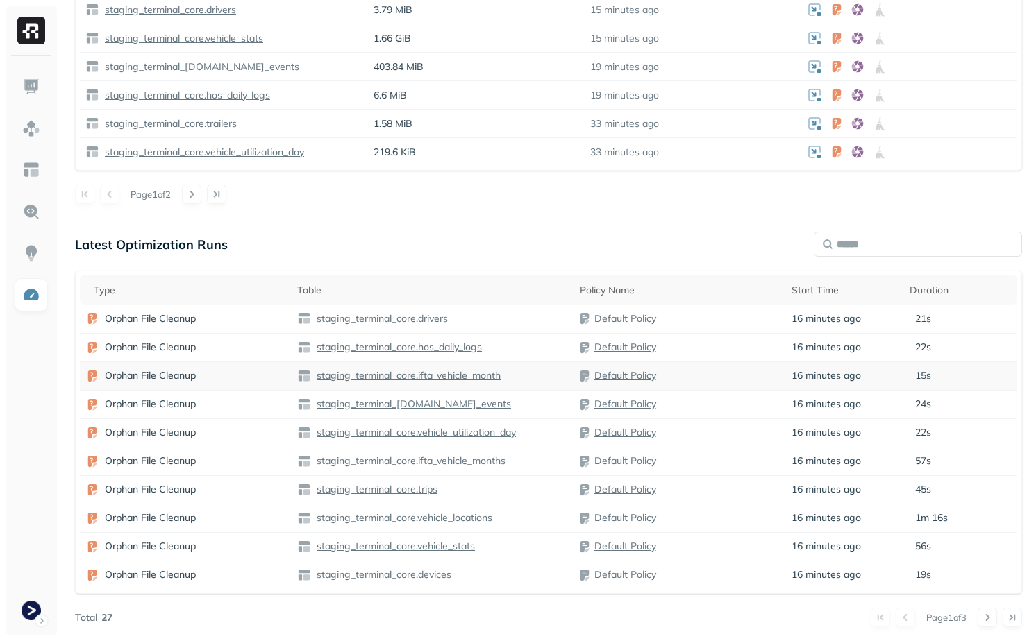
click at [539, 370] on div "staging_terminal_core.ifta_vehicle_month" at bounding box center [432, 376] width 271 height 14
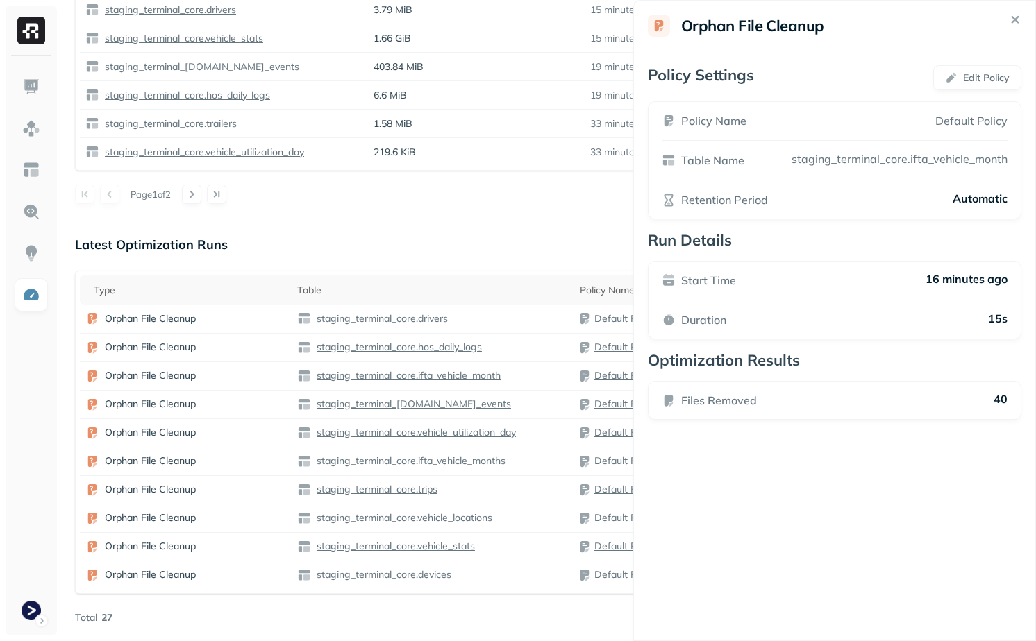
click at [510, 242] on html "Optimization New Policy Optimizers 1 POLICIES Data Compaction 16 Tables ( 100% …" at bounding box center [518, 4] width 1036 height 1274
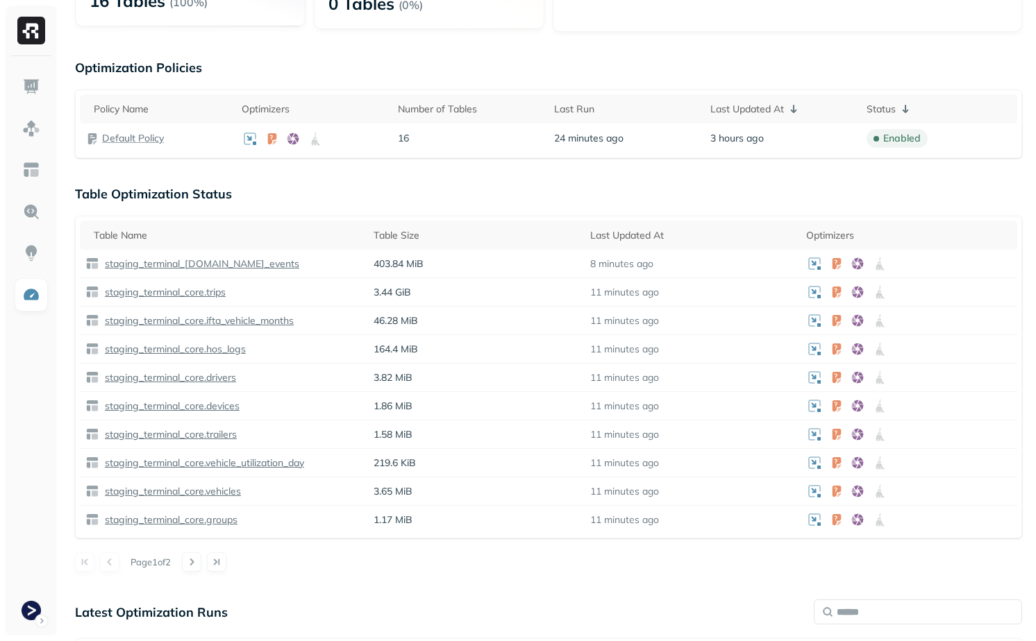
scroll to position [0, 0]
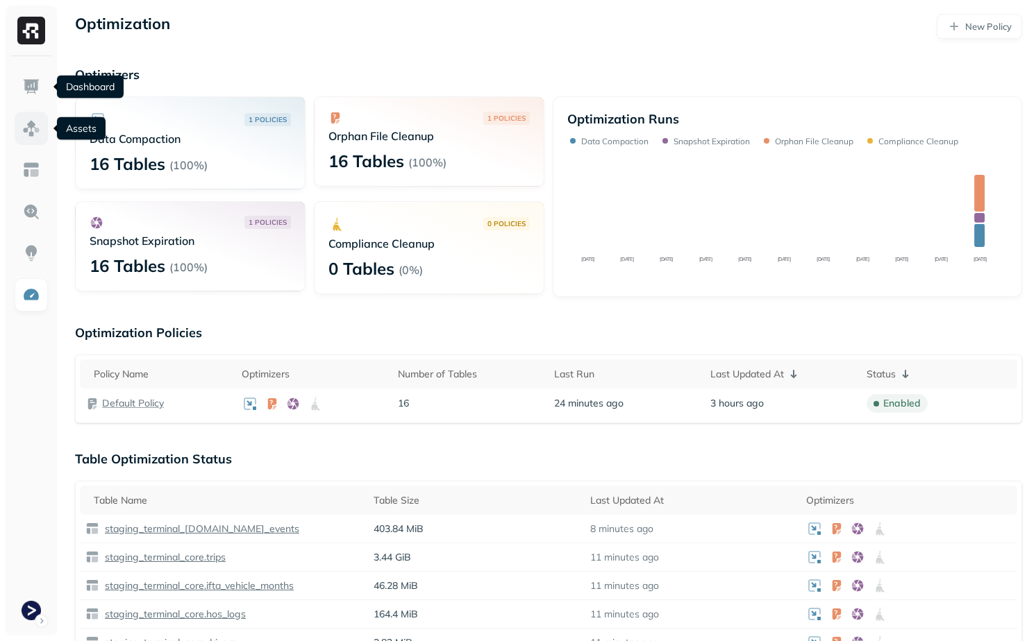
click at [30, 130] on img at bounding box center [31, 128] width 18 height 18
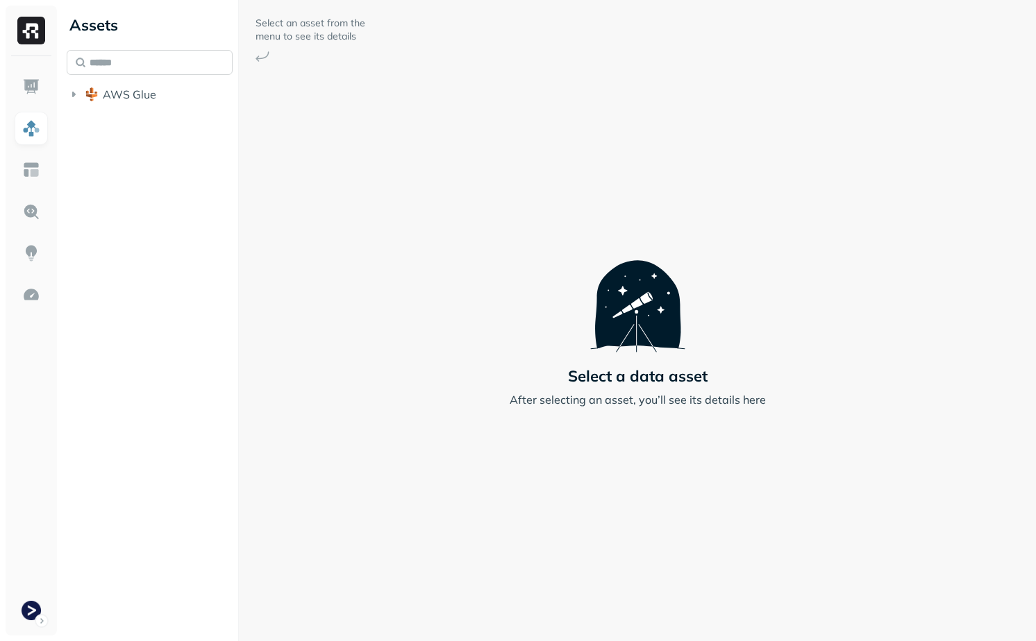
click at [123, 56] on input "text" at bounding box center [150, 62] width 166 height 25
click at [127, 74] on input "text" at bounding box center [150, 62] width 166 height 25
click at [125, 104] on button "AWS Glue" at bounding box center [150, 94] width 166 height 22
click at [146, 123] on span "staging_terminal_core" at bounding box center [175, 121] width 116 height 14
click at [148, 159] on li "Tables ( 14 )" at bounding box center [164, 148] width 140 height 25
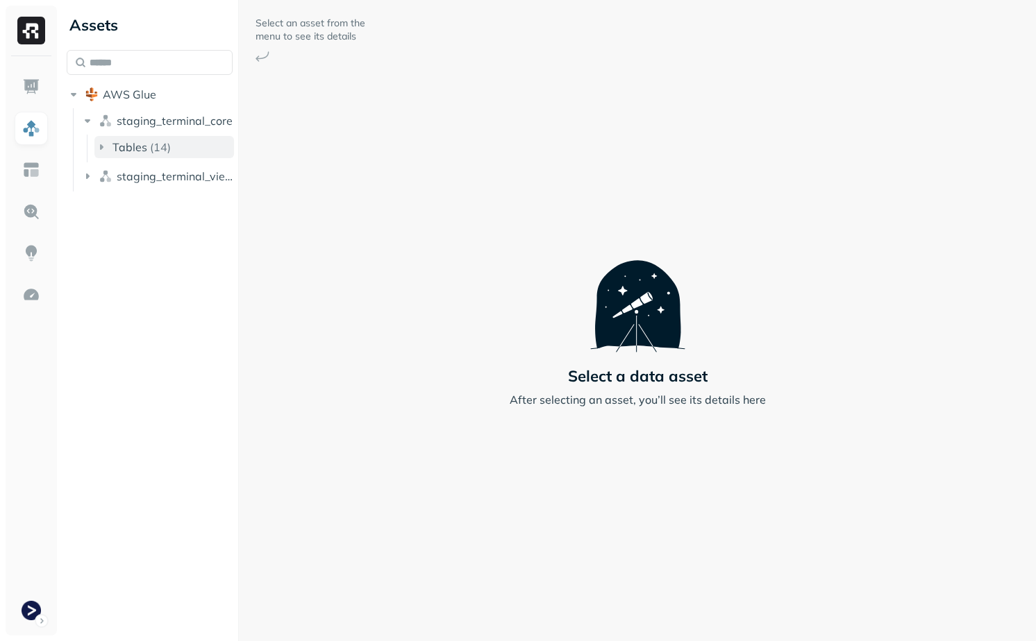
click at [148, 149] on div "Tables ( 14 )" at bounding box center [141, 147] width 58 height 14
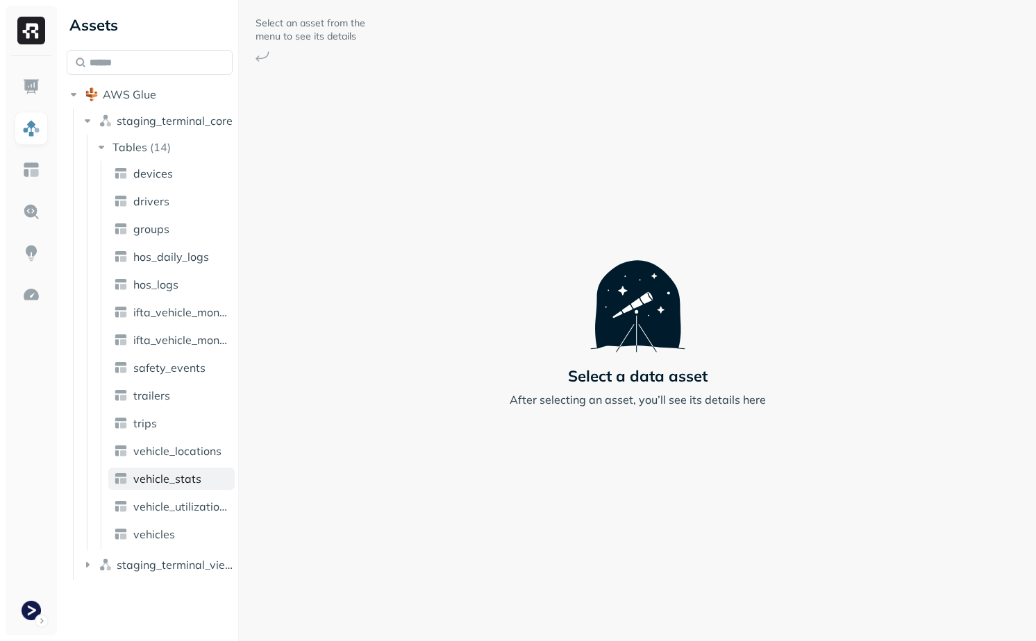
click at [189, 477] on span "vehicle_stats" at bounding box center [167, 479] width 68 height 14
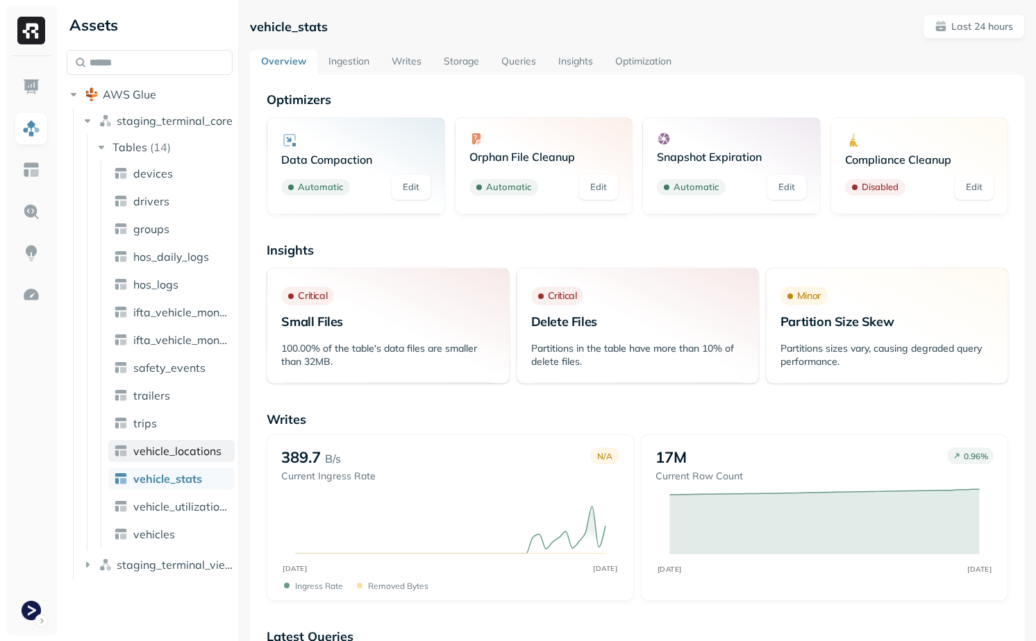
click at [192, 453] on span "vehicle_locations" at bounding box center [177, 451] width 88 height 14
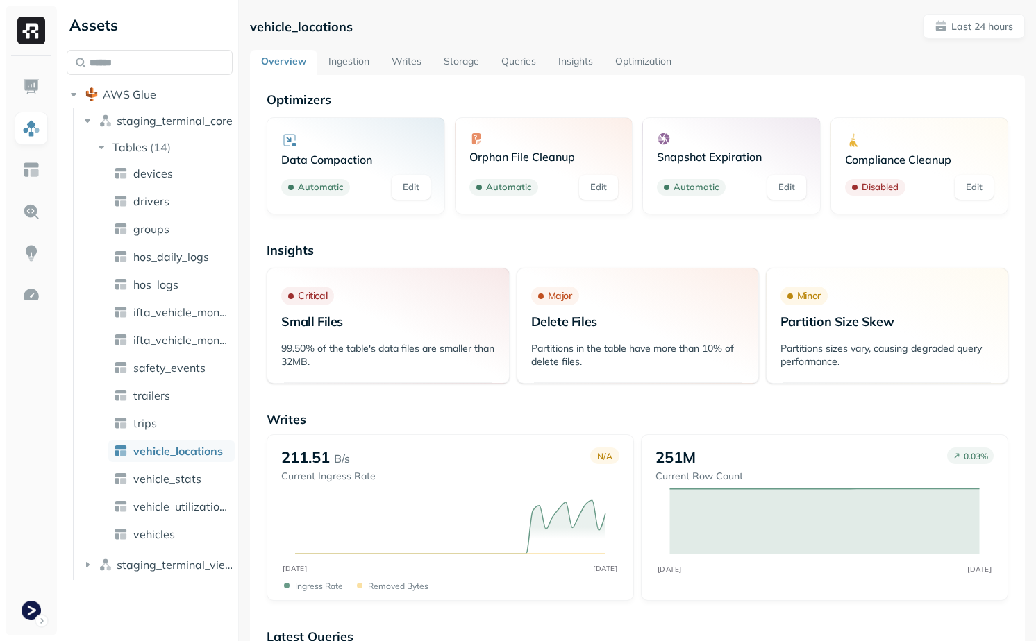
click at [462, 67] on link "Storage" at bounding box center [461, 62] width 58 height 25
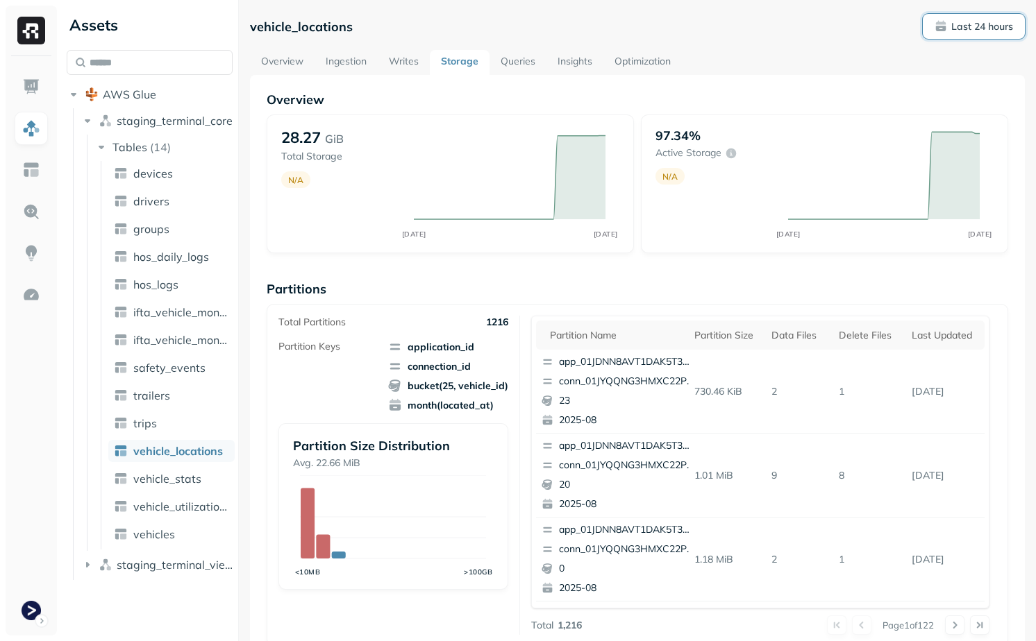
click at [950, 35] on button "Last 24 hours" at bounding box center [973, 26] width 102 height 25
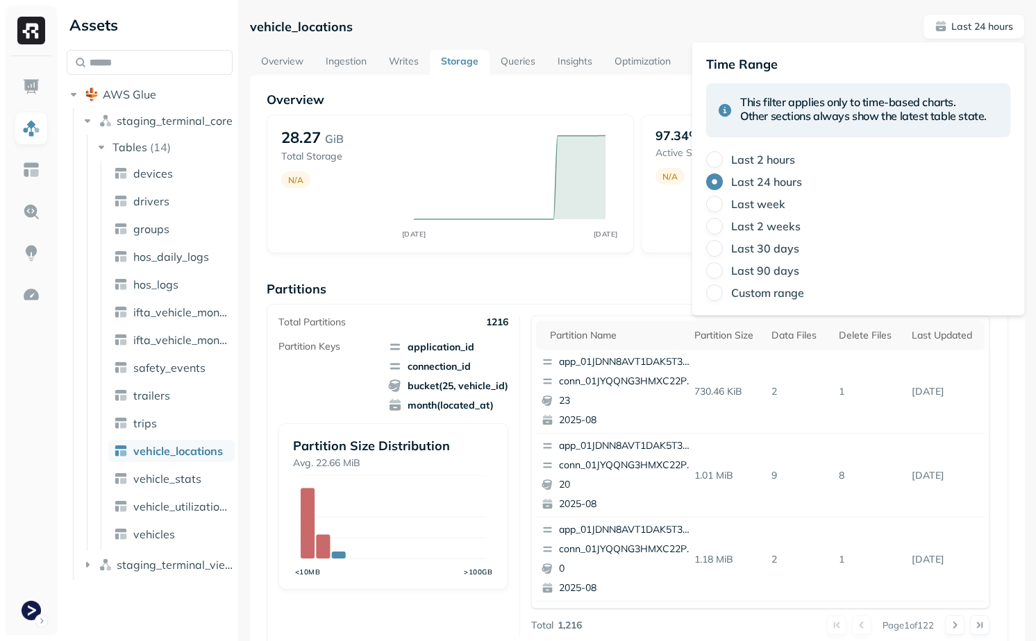
click at [772, 155] on label "Last 2 hours" at bounding box center [763, 160] width 64 height 14
click at [722, 155] on button "Last 2 hours" at bounding box center [714, 159] width 17 height 17
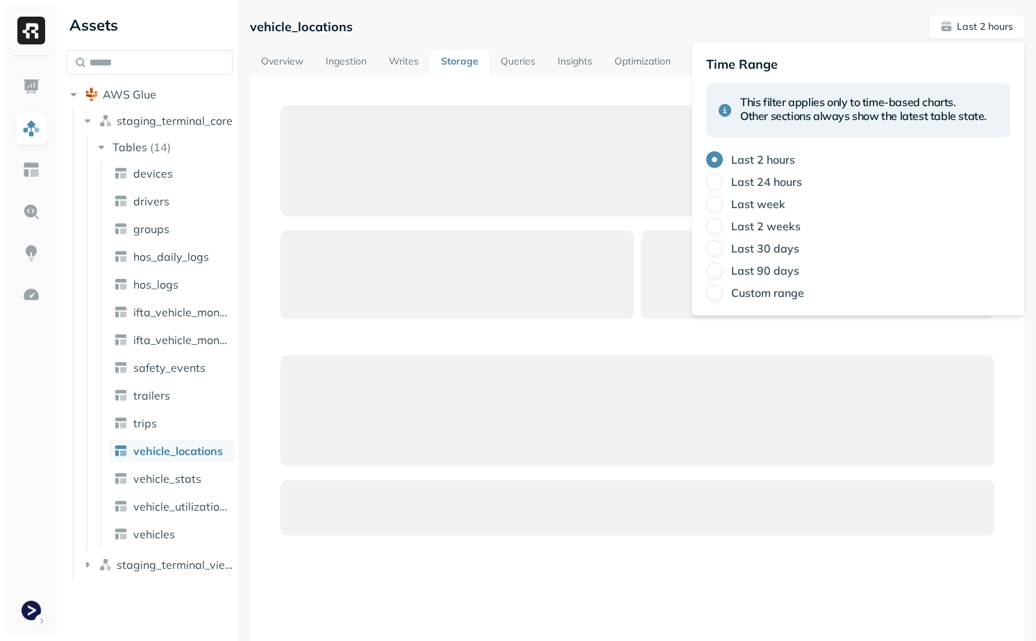
click at [595, 77] on div at bounding box center [637, 412] width 775 height 675
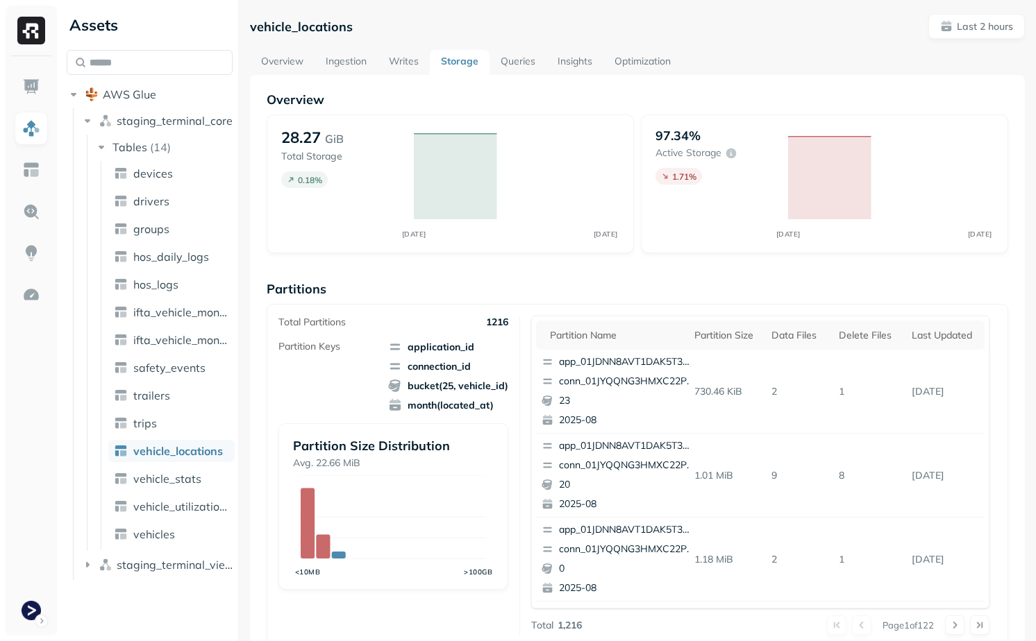
scroll to position [420, 0]
